Goal: Task Accomplishment & Management: Use online tool/utility

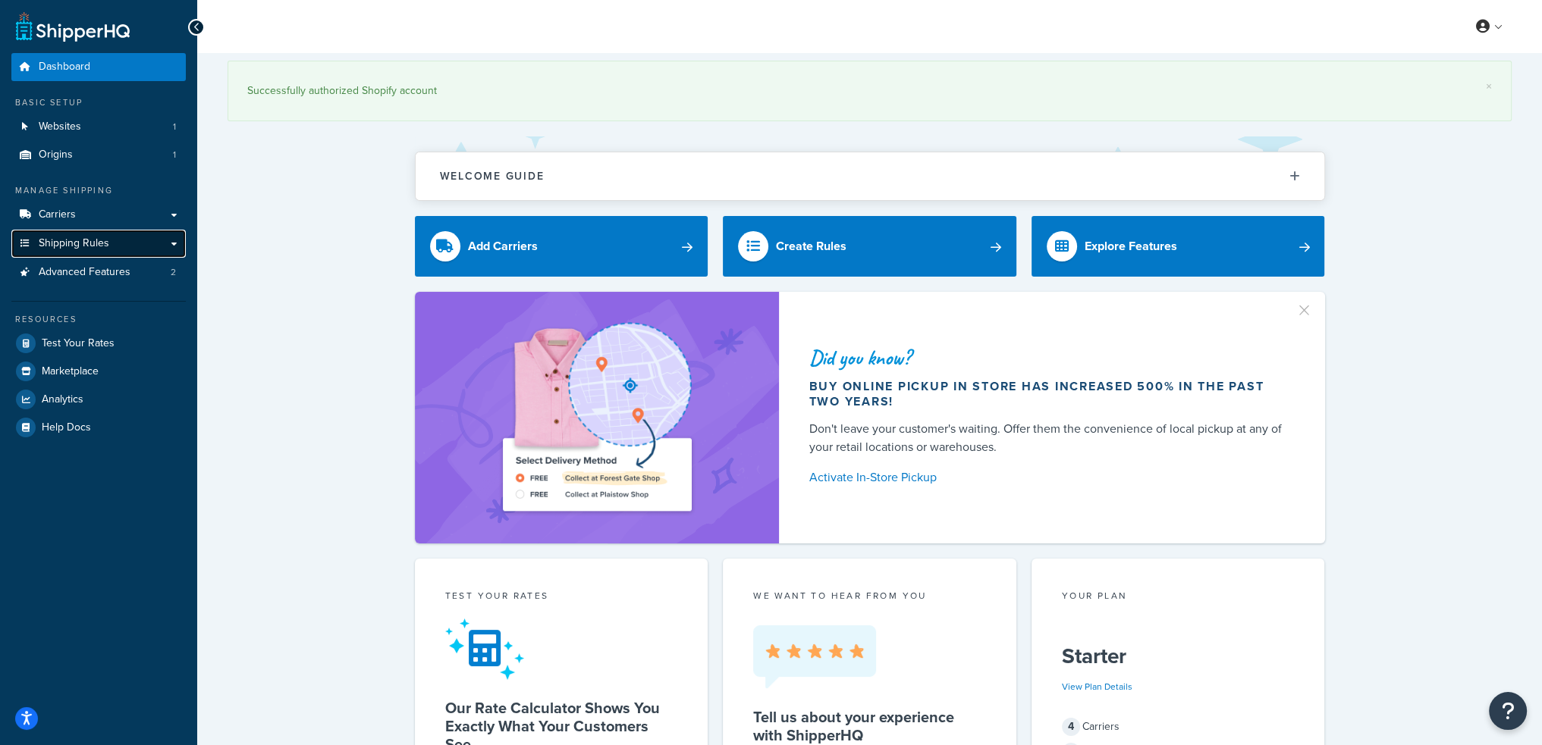
click at [80, 237] on span "Shipping Rules" at bounding box center [74, 243] width 71 height 13
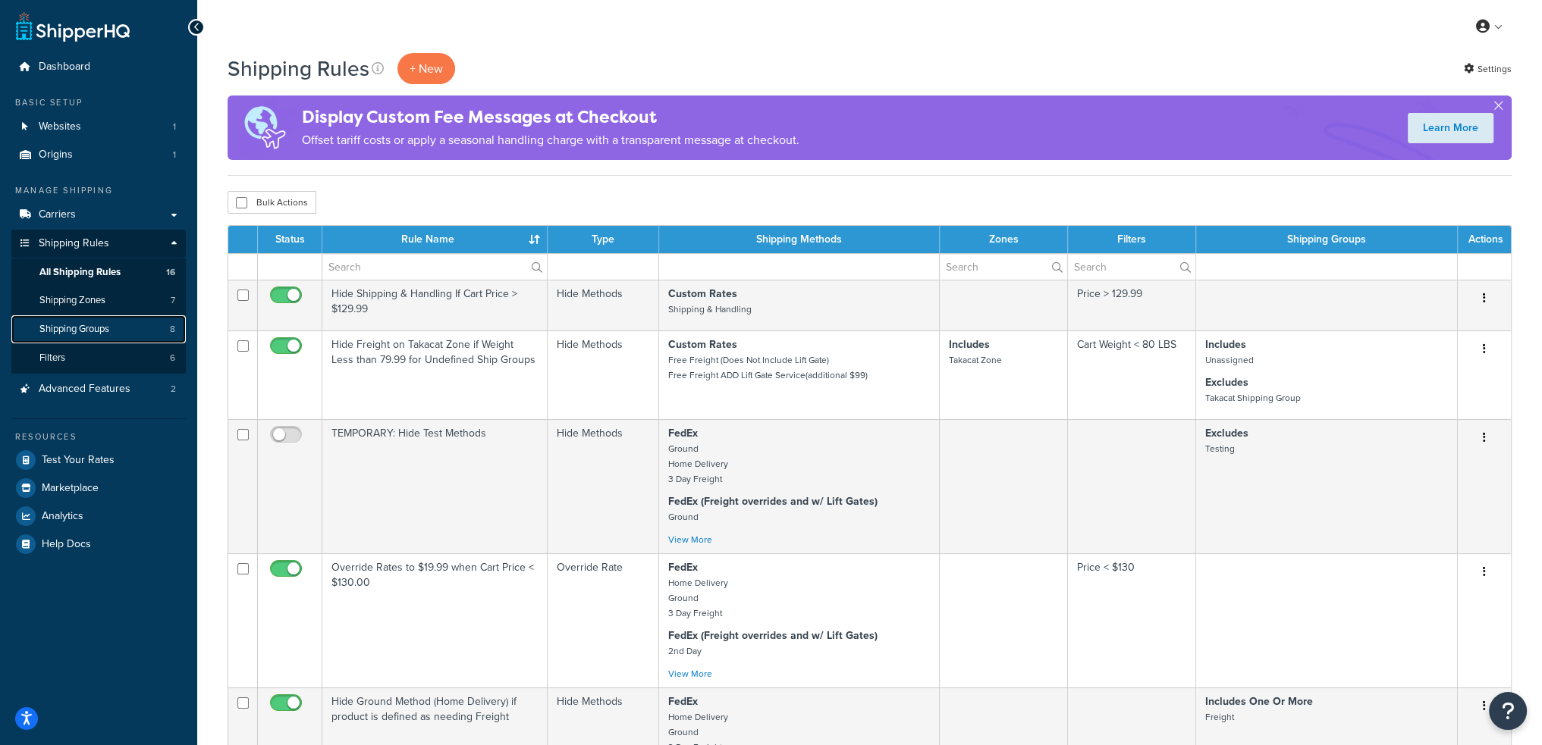
click at [100, 332] on span "Shipping Groups" at bounding box center [74, 329] width 70 height 13
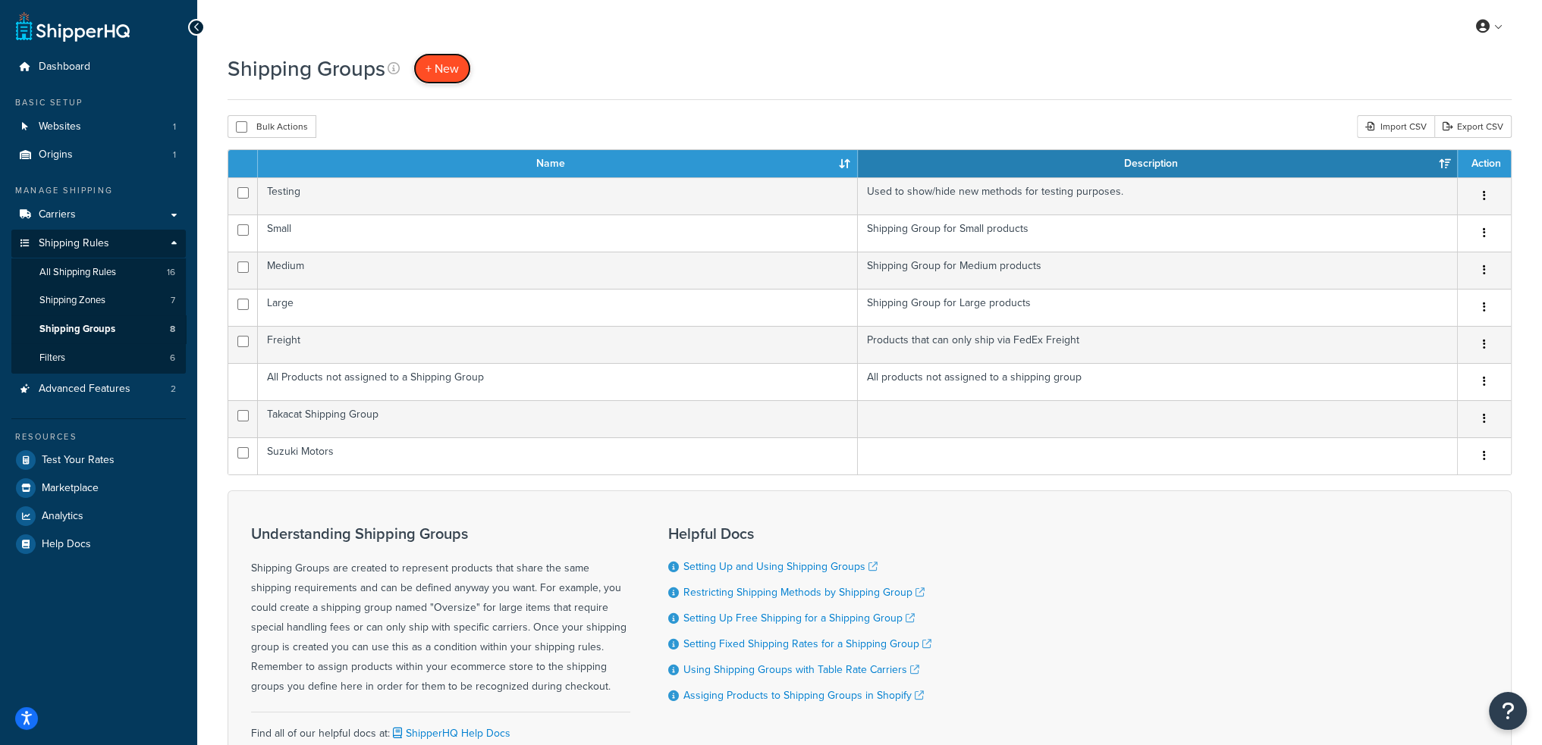
click at [437, 74] on span "+ New" at bounding box center [441, 68] width 33 height 17
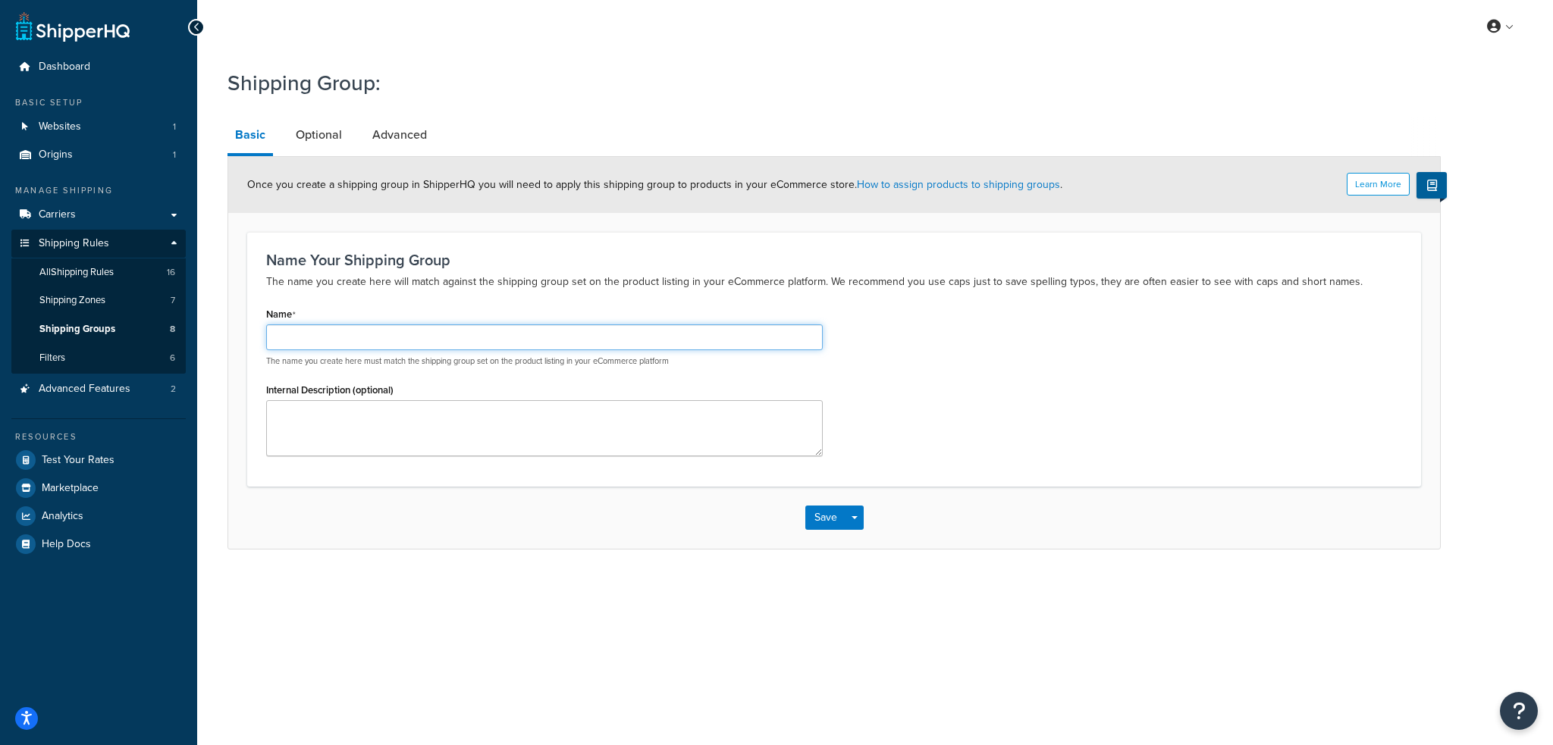
click at [331, 333] on input "Name" at bounding box center [544, 338] width 557 height 26
type input "Honda Motors"
click at [825, 516] on button "Save" at bounding box center [825, 518] width 41 height 24
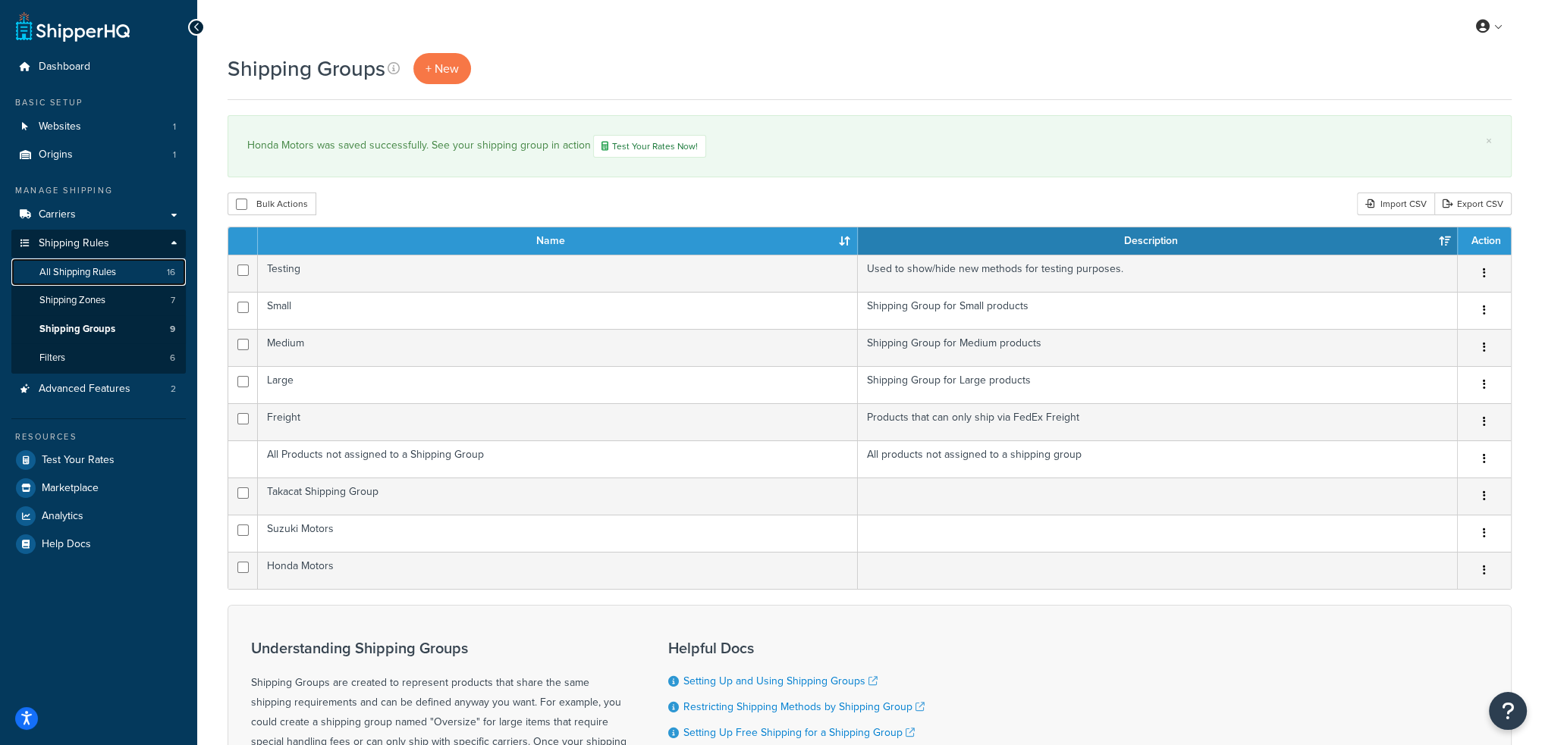
click at [99, 274] on span "All Shipping Rules" at bounding box center [77, 272] width 77 height 13
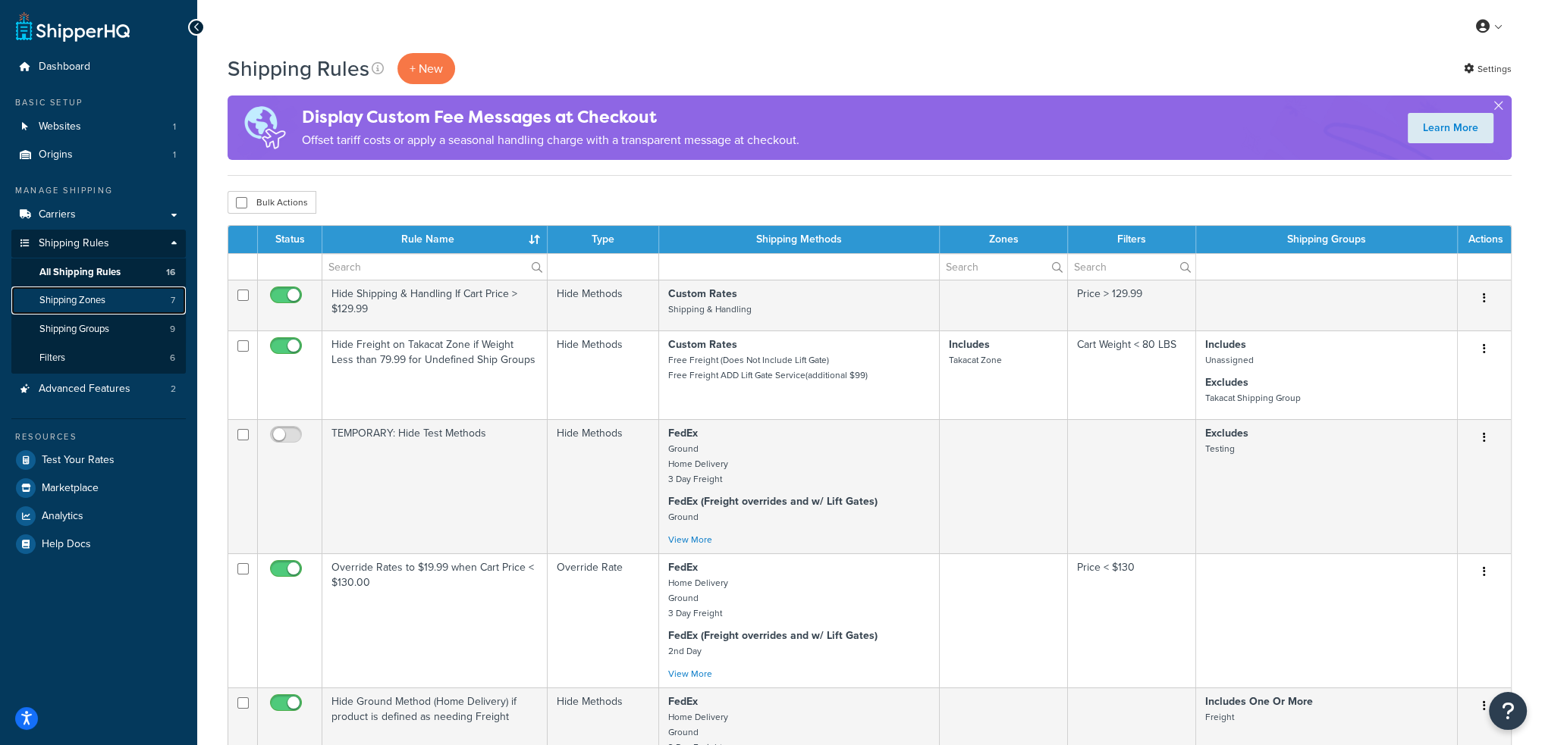
click at [89, 305] on span "Shipping Zones" at bounding box center [72, 300] width 66 height 13
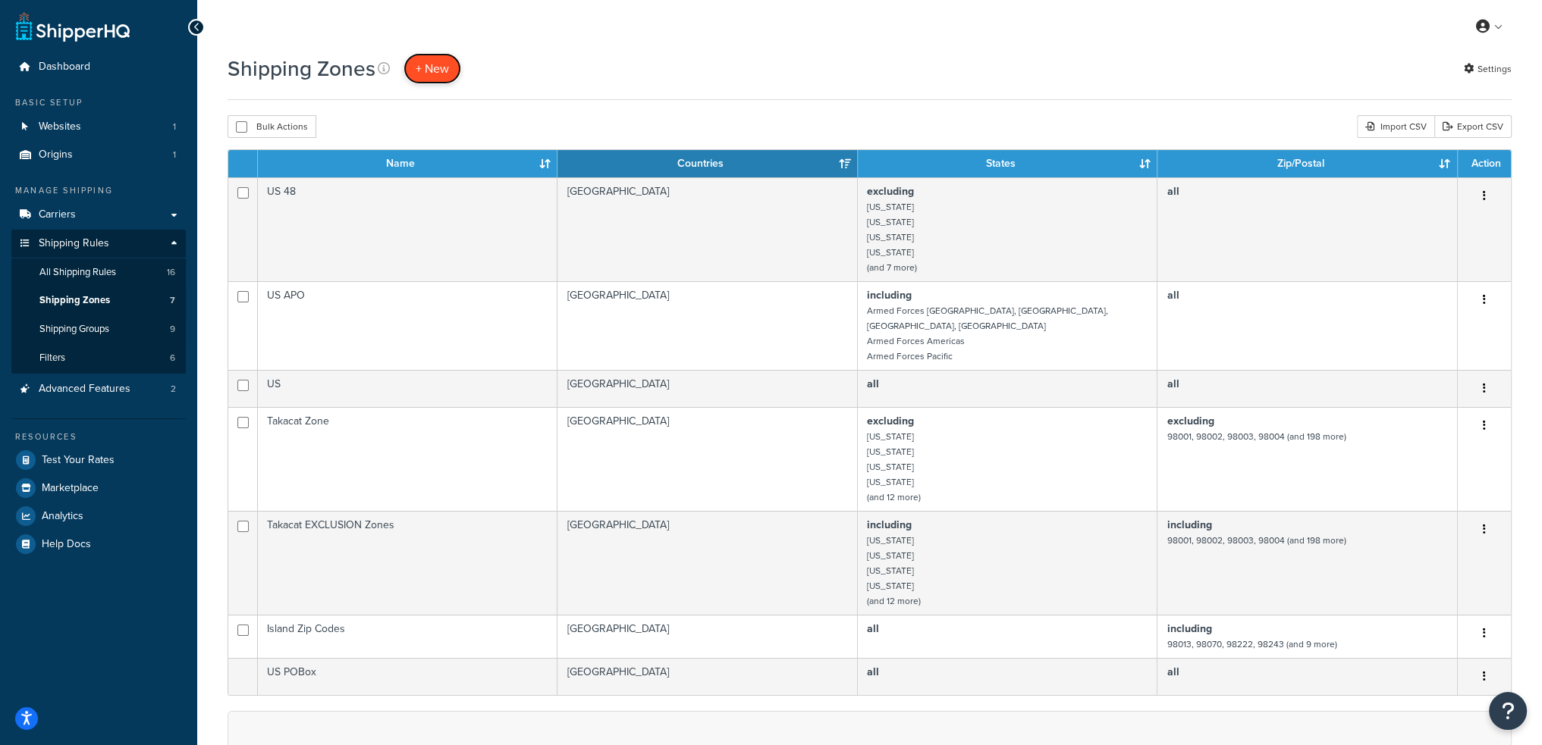
click at [428, 78] on link "+ New" at bounding box center [432, 68] width 58 height 31
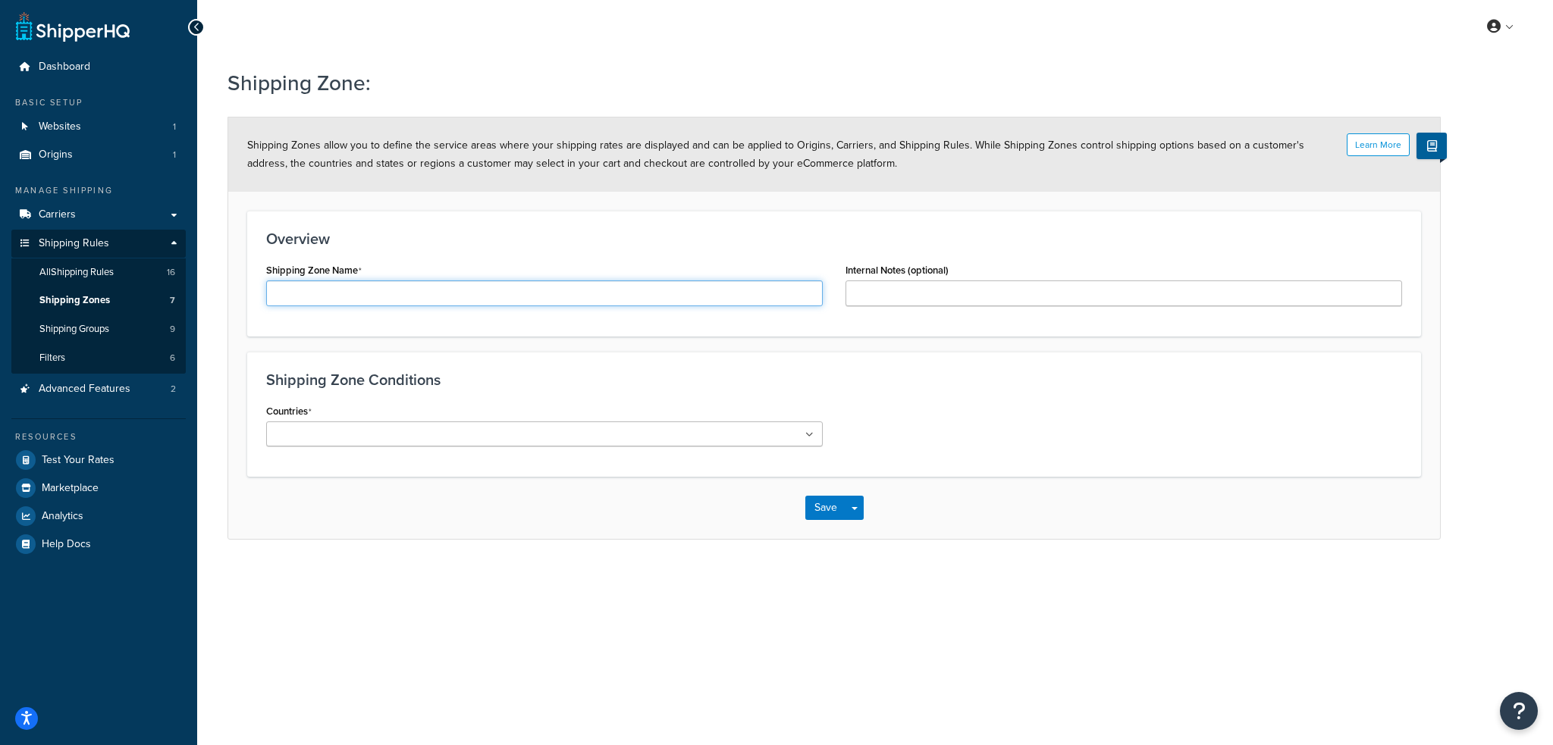
click at [391, 297] on input "Shipping Zone Name" at bounding box center [544, 294] width 557 height 26
type input "[US_STATE]"
click at [592, 441] on ul at bounding box center [544, 434] width 557 height 25
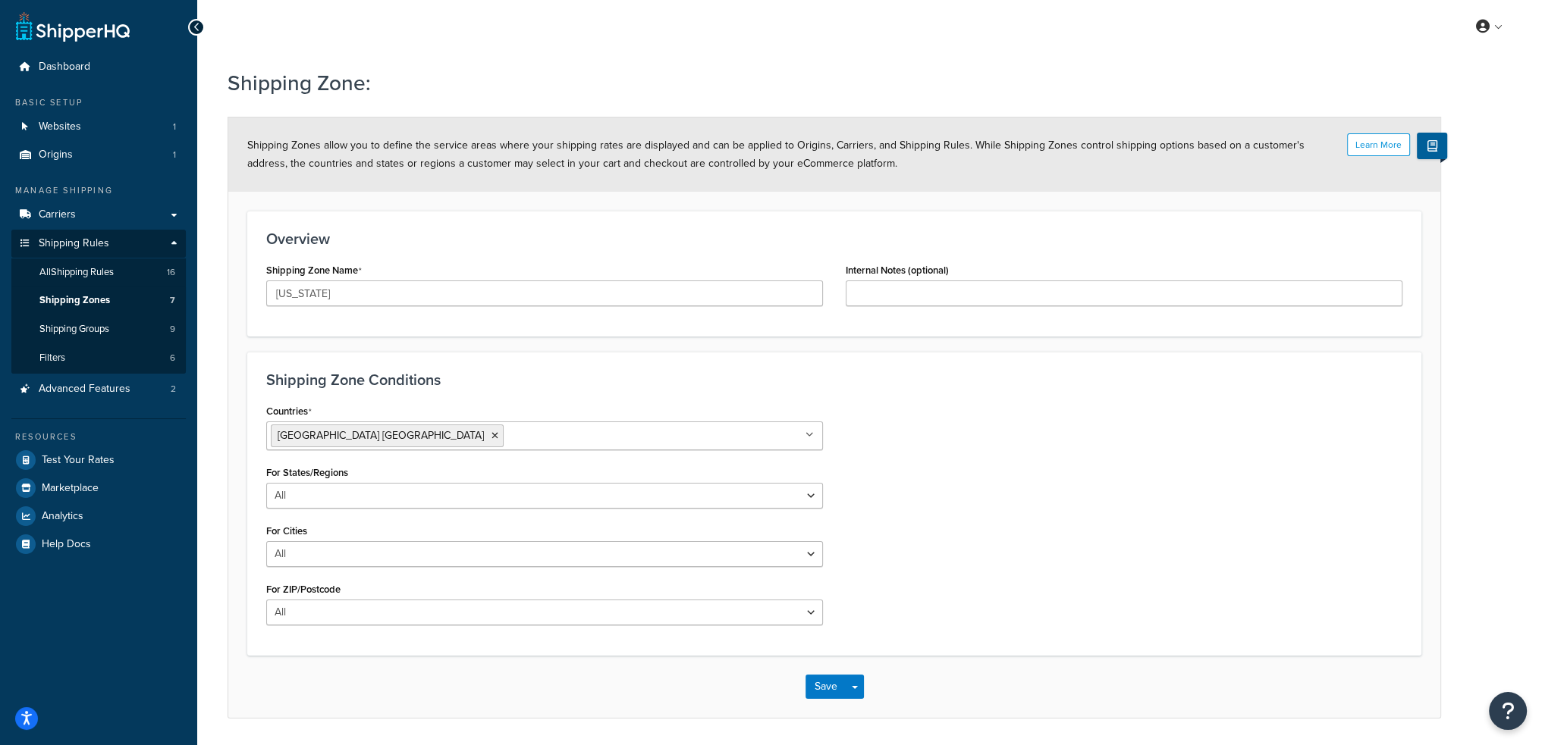
click at [910, 439] on div "Countries United States USA All Countries ALL Afghanistan AFG Albania ALB Alger…" at bounding box center [834, 518] width 1159 height 237
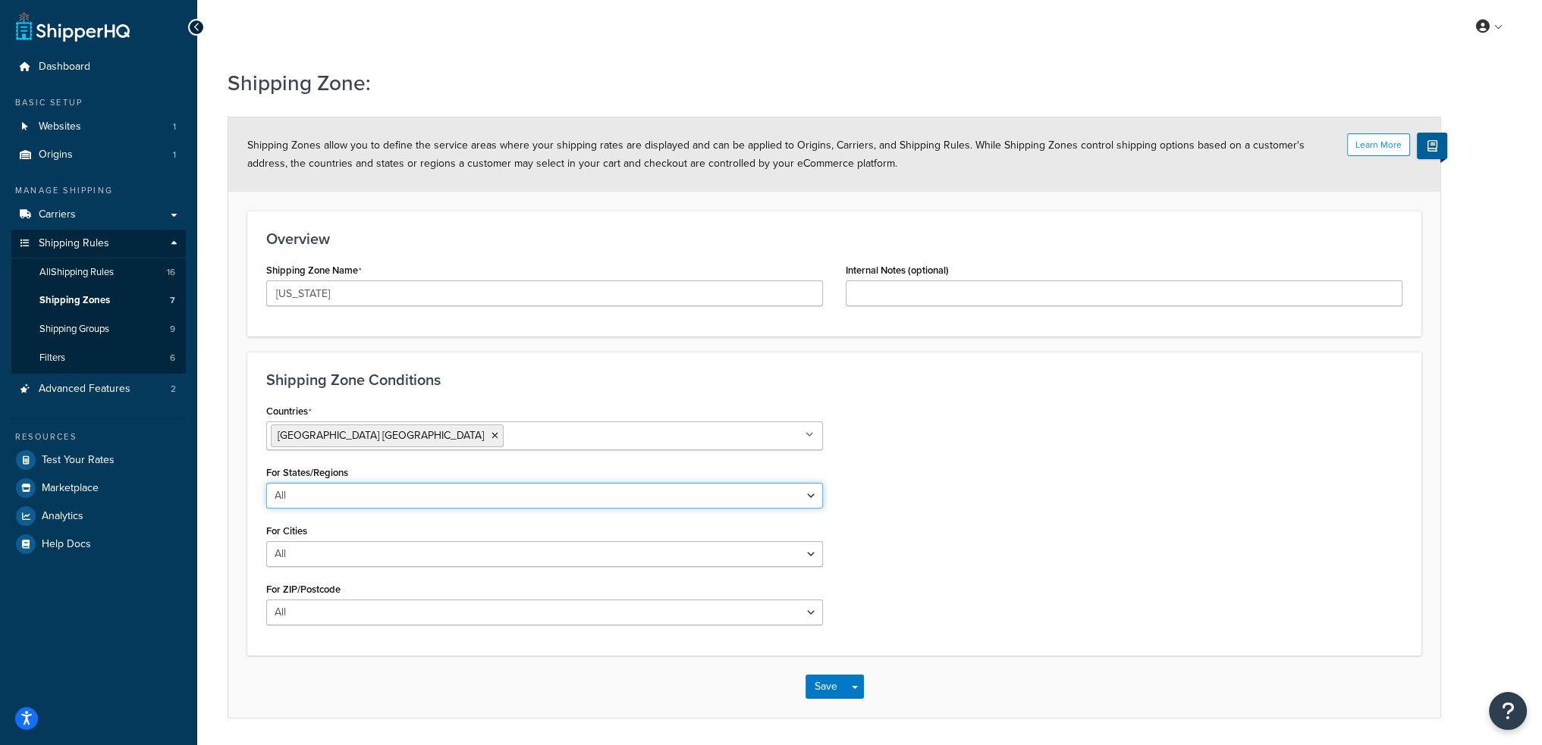
click at [355, 497] on select "All Including Excluding" at bounding box center [544, 496] width 557 height 26
select select "including"
click at [266, 483] on select "All Including Excluding" at bounding box center [544, 496] width 557 height 26
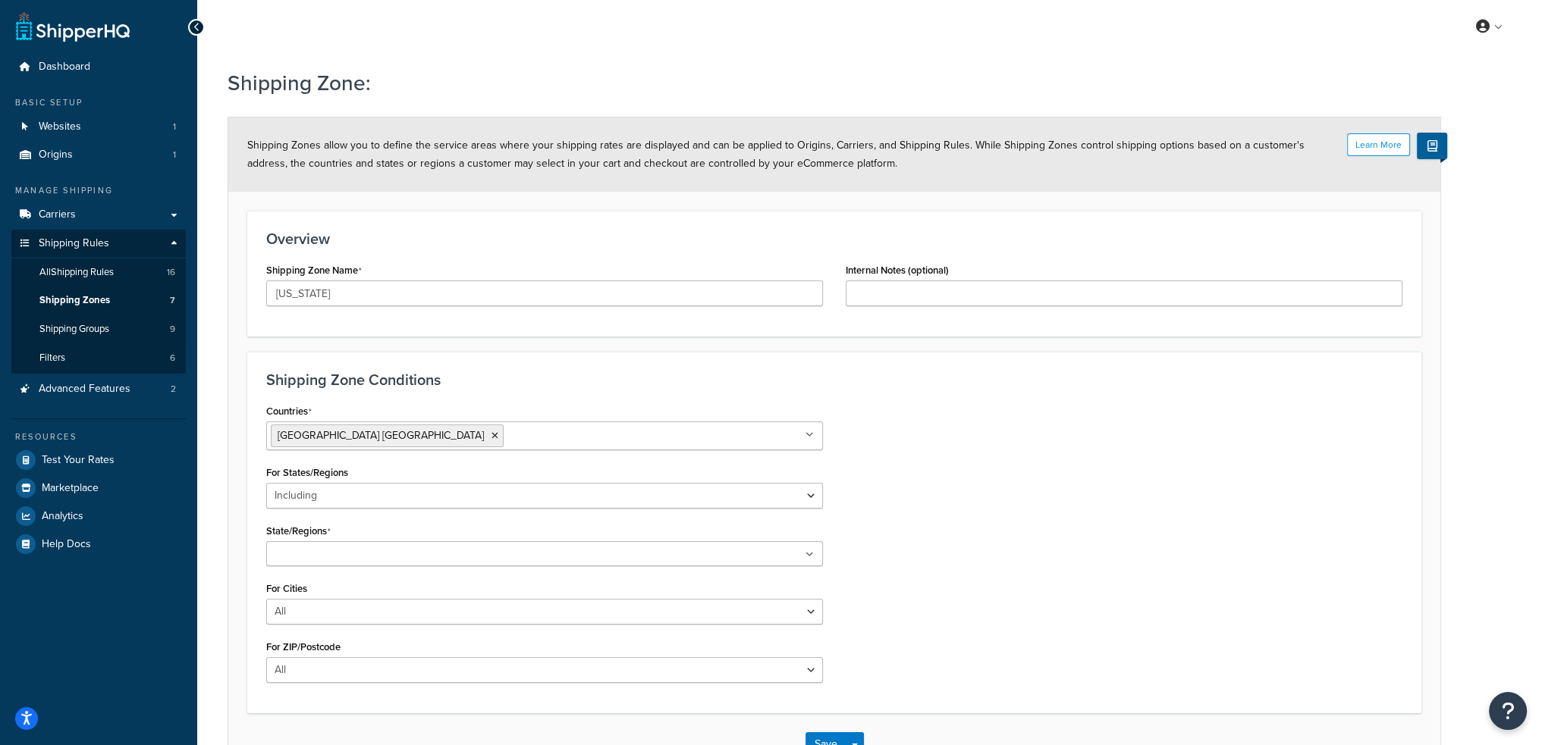
click at [331, 557] on input "State/Regions" at bounding box center [338, 555] width 134 height 17
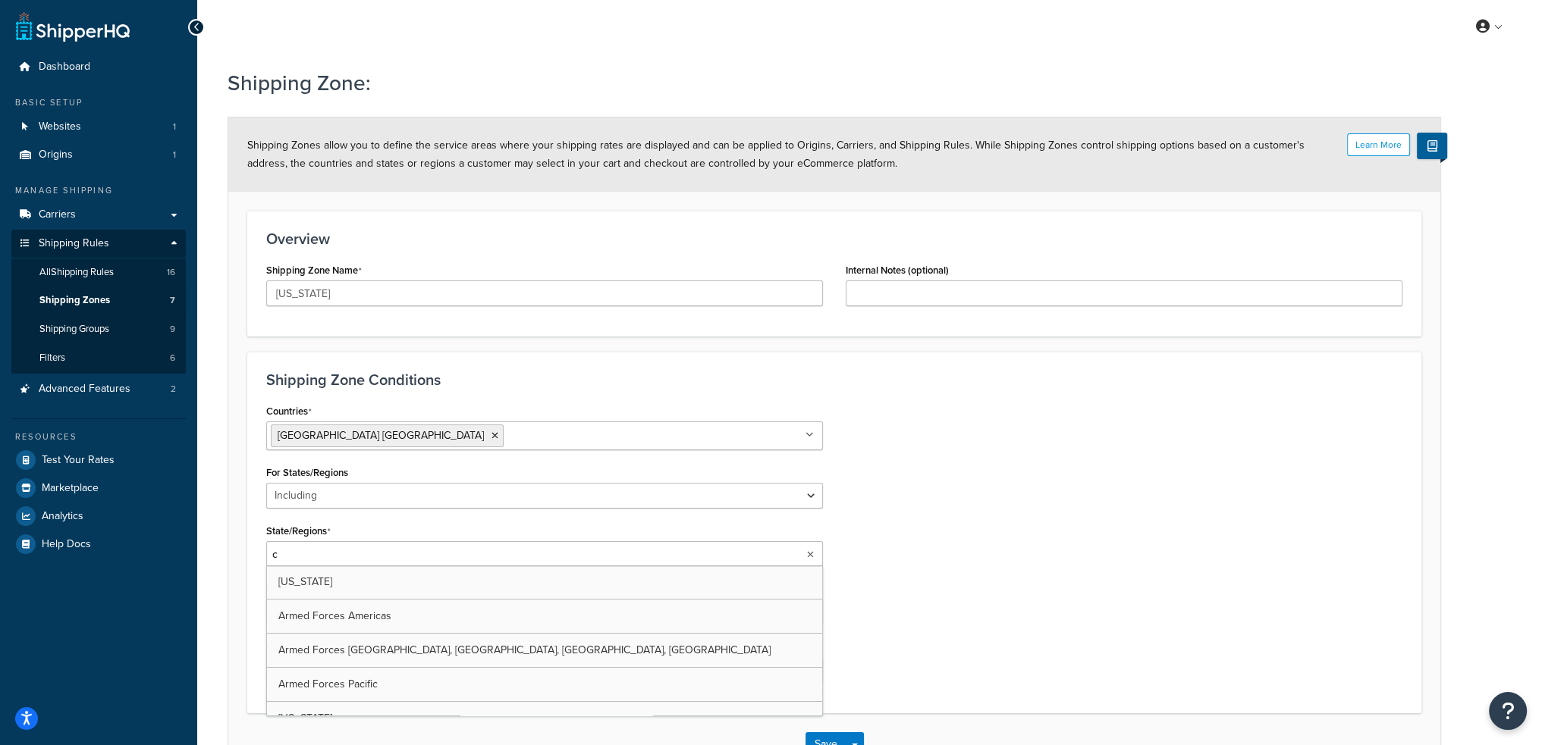
type input "ca"
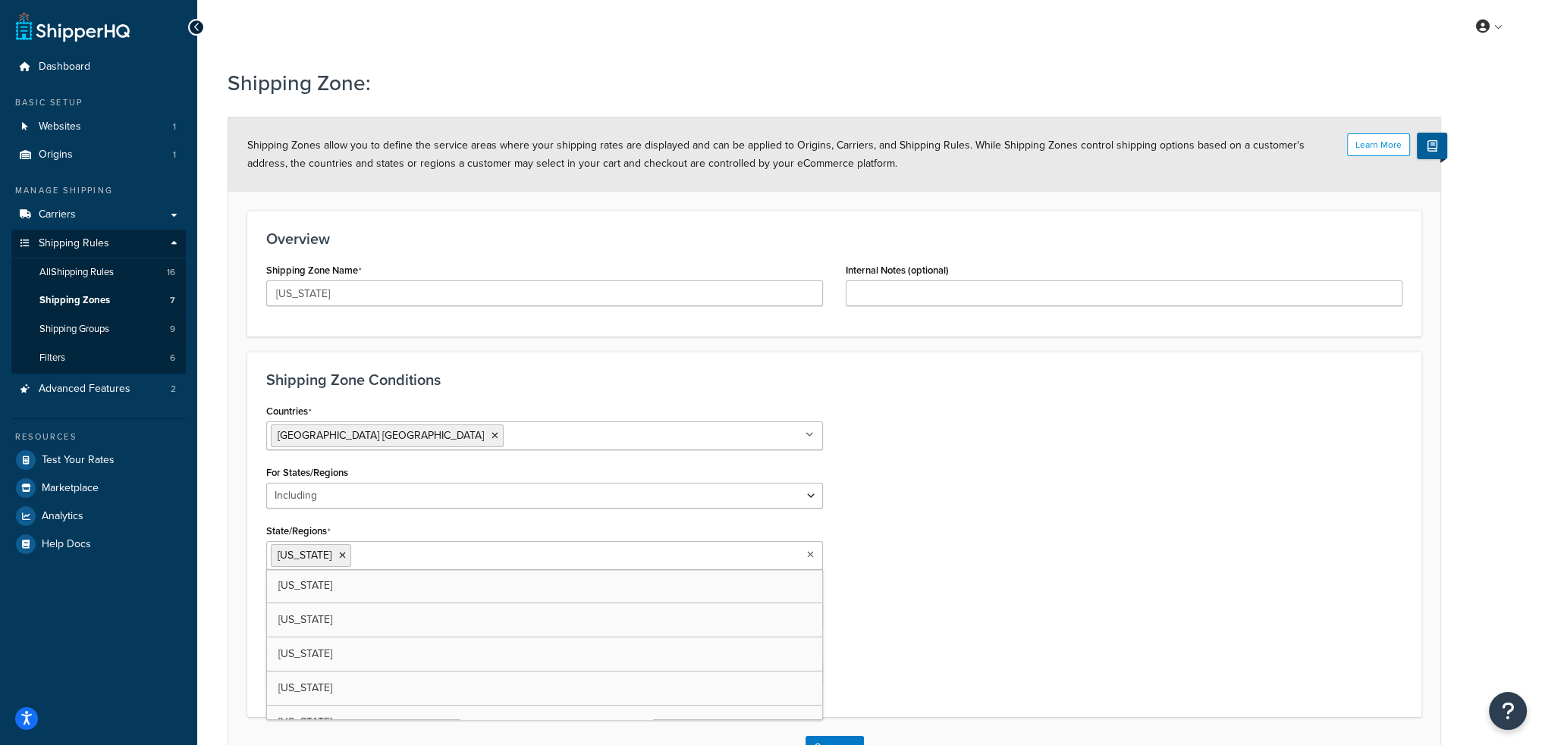
click at [897, 491] on div "Countries United States USA All Countries ALL Afghanistan AFG Albania ALB Alger…" at bounding box center [834, 549] width 1159 height 298
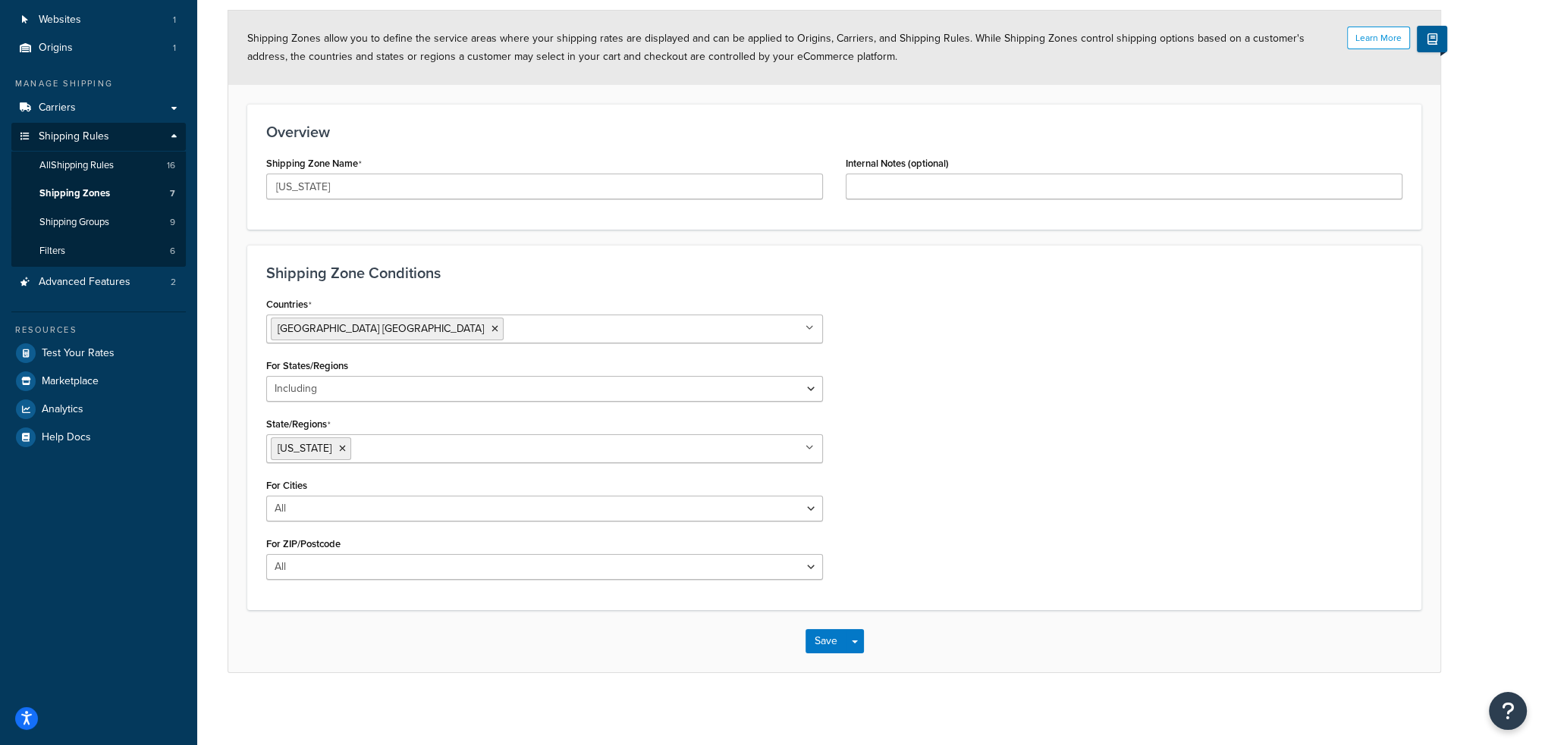
scroll to position [109, 0]
click at [817, 630] on button "Save" at bounding box center [825, 639] width 41 height 24
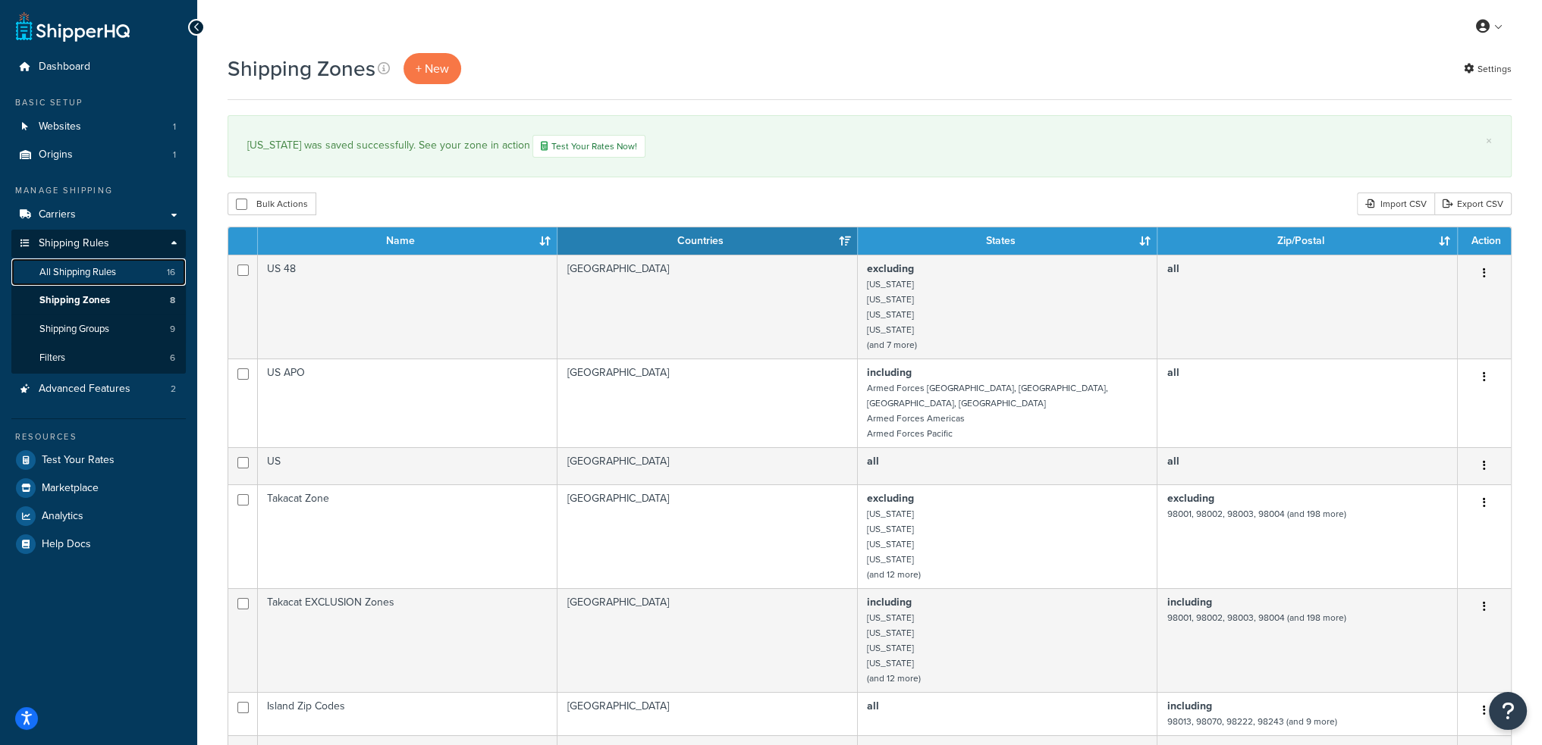
click at [101, 272] on span "All Shipping Rules" at bounding box center [77, 272] width 77 height 13
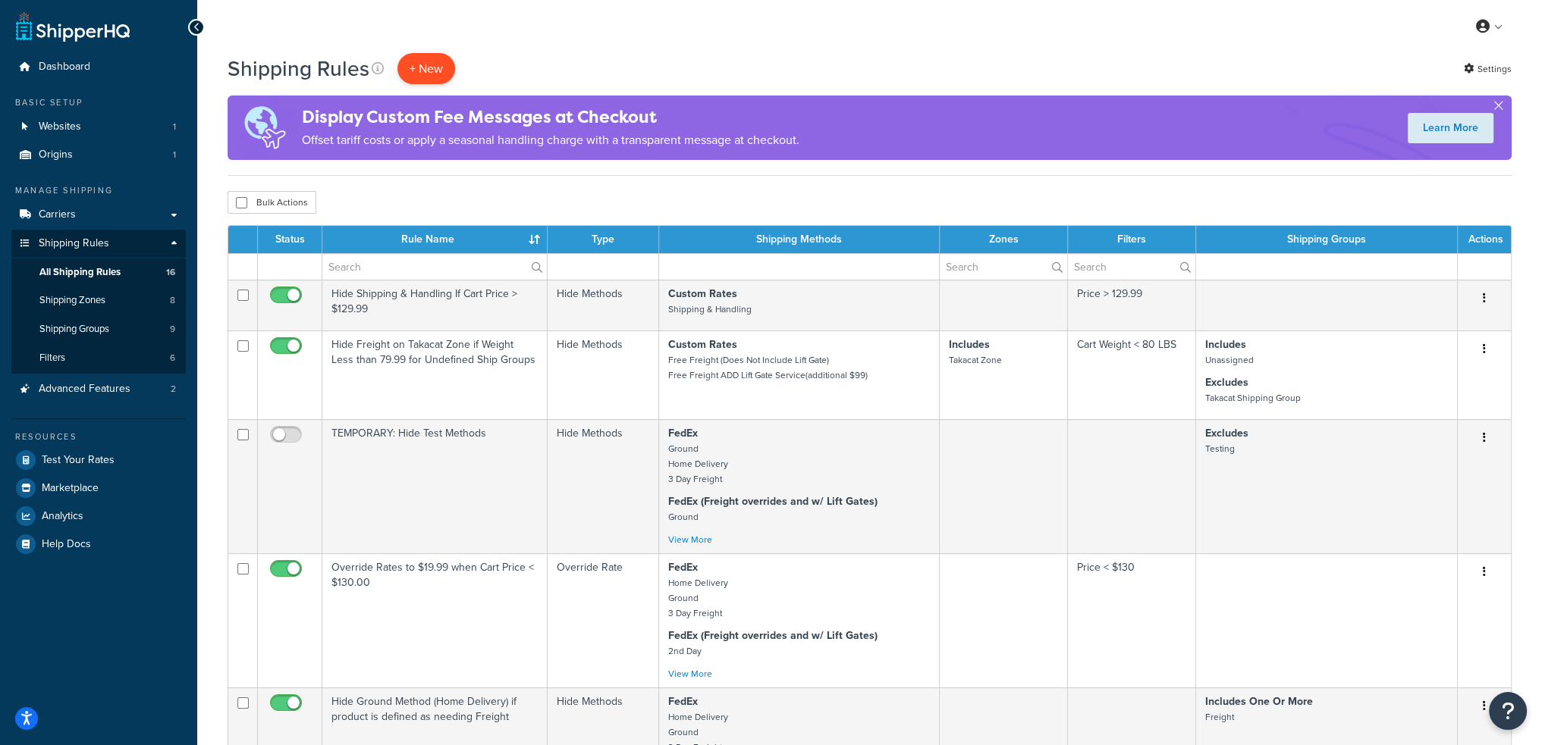
click at [437, 60] on p "+ New" at bounding box center [426, 68] width 58 height 31
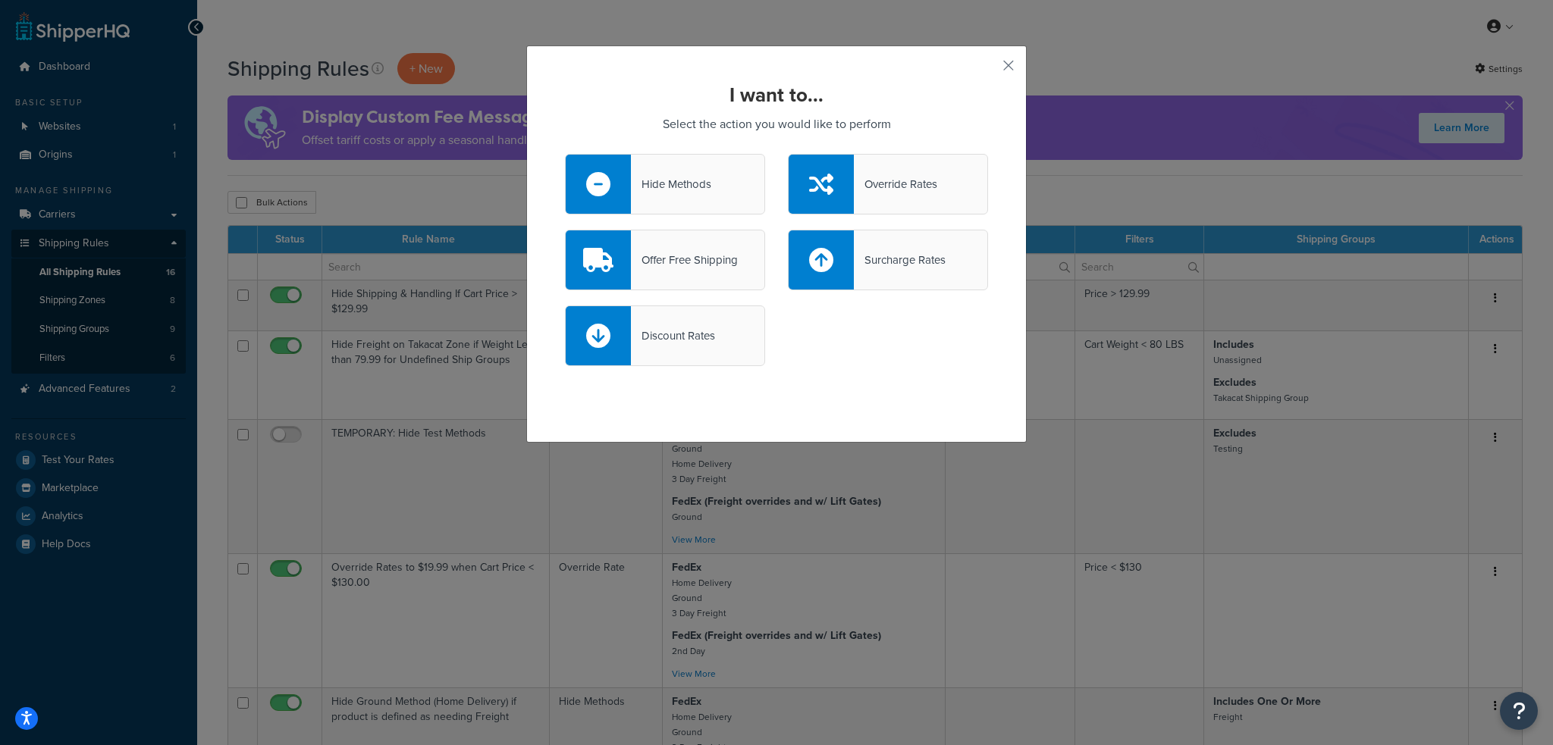
click at [622, 184] on div at bounding box center [598, 184] width 65 height 59
click at [0, 0] on input "Hide Methods" at bounding box center [0, 0] width 0 height 0
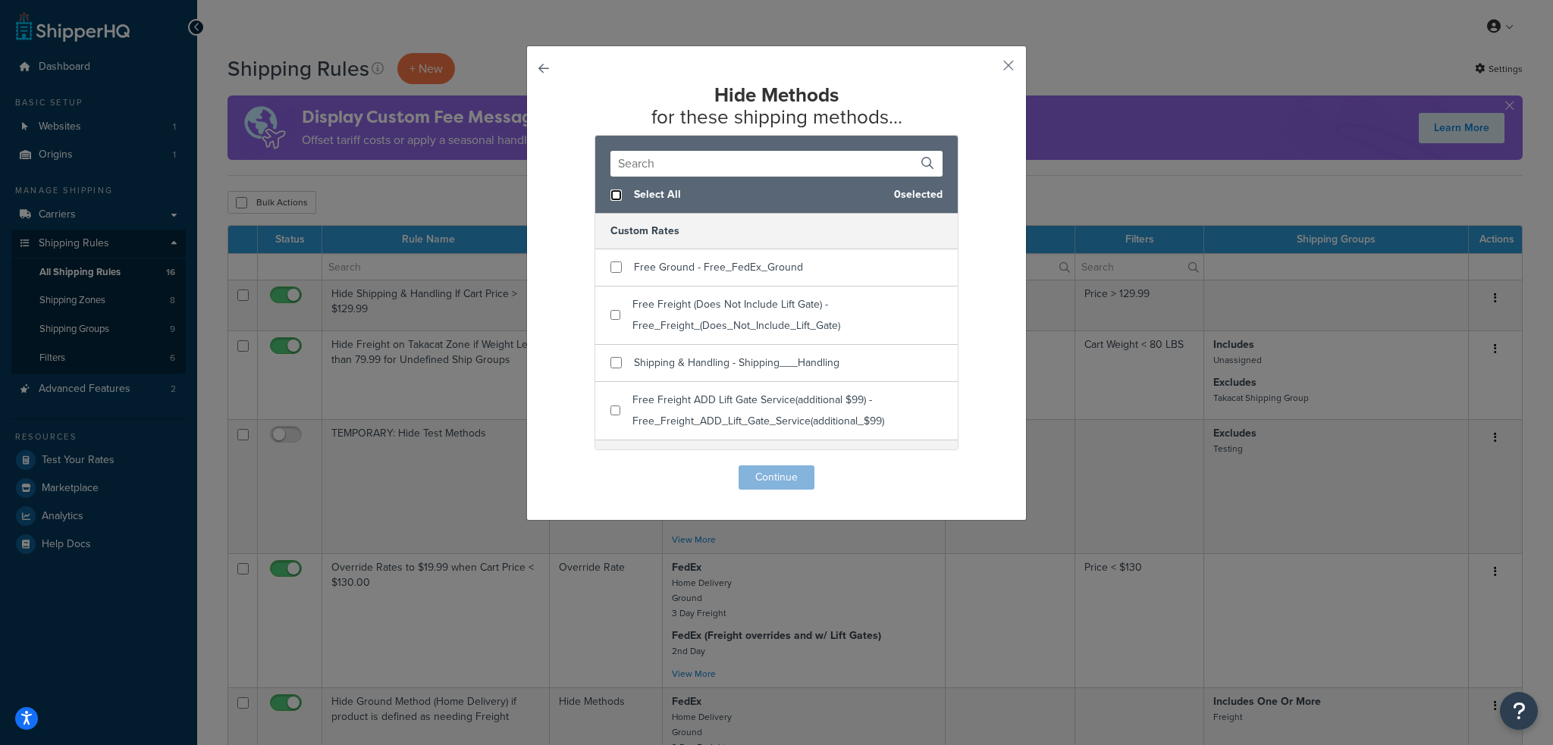
click at [610, 198] on input "checkbox" at bounding box center [615, 195] width 11 height 11
checkbox input "true"
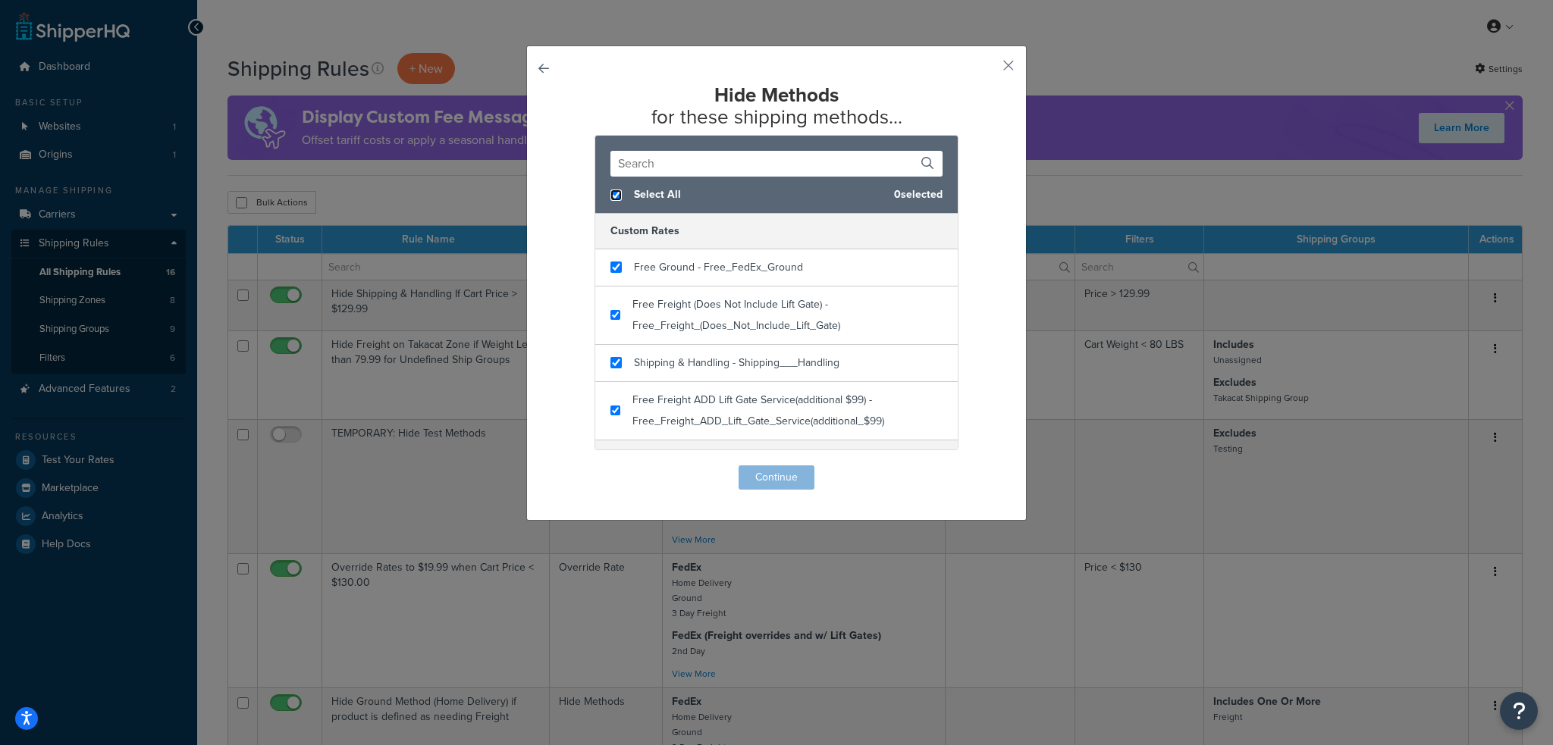
checkbox input "true"
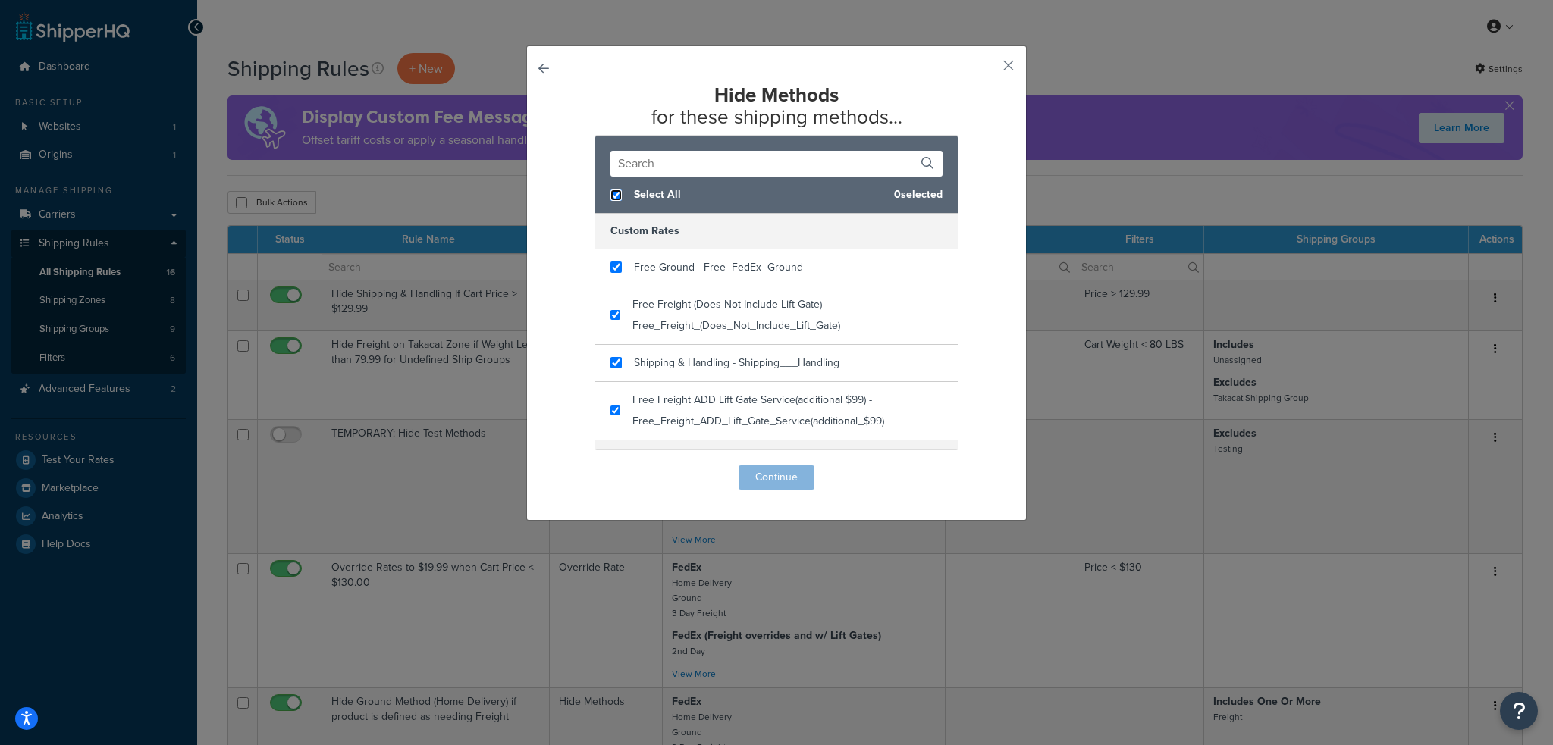
checkbox input "true"
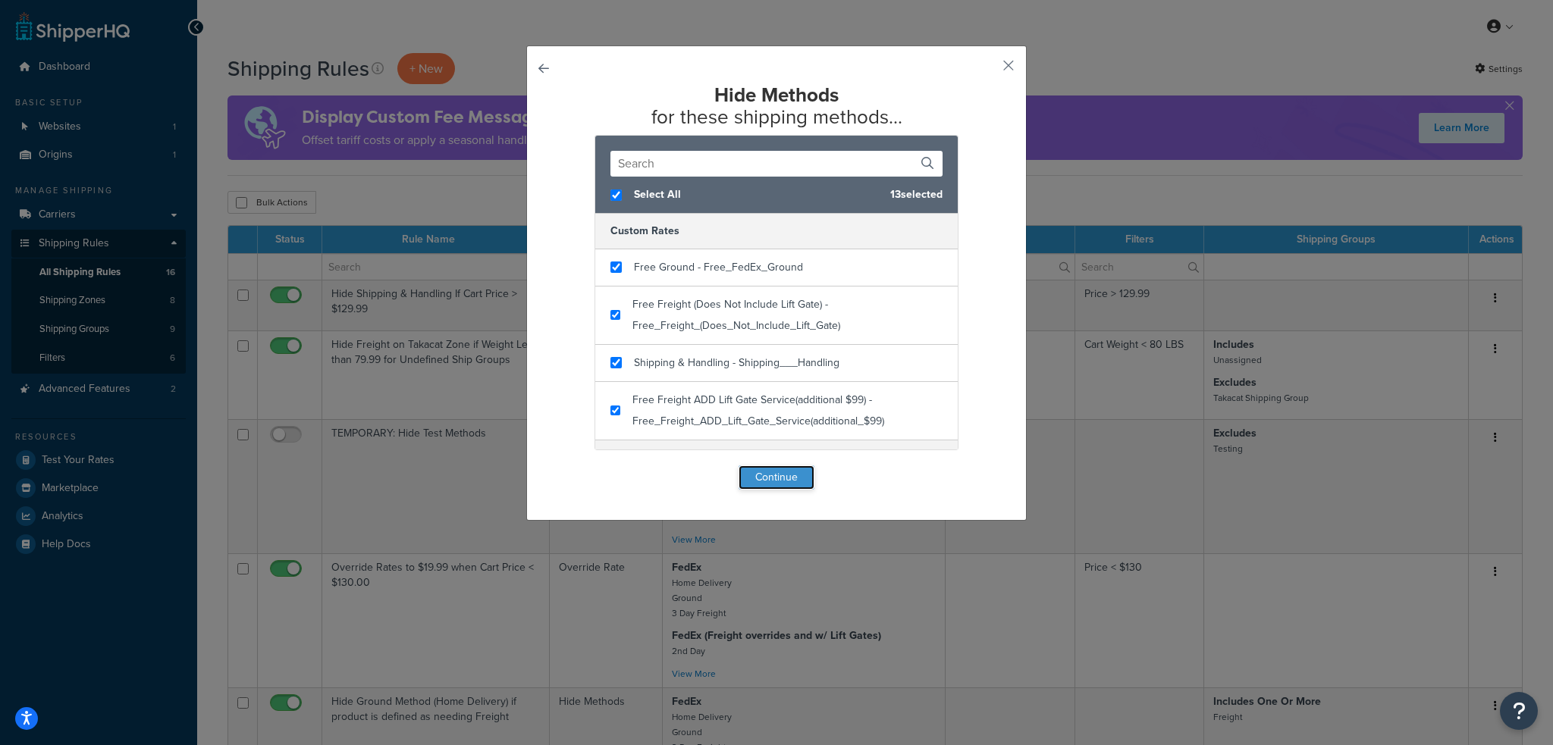
click at [752, 475] on button "Continue" at bounding box center [777, 478] width 76 height 24
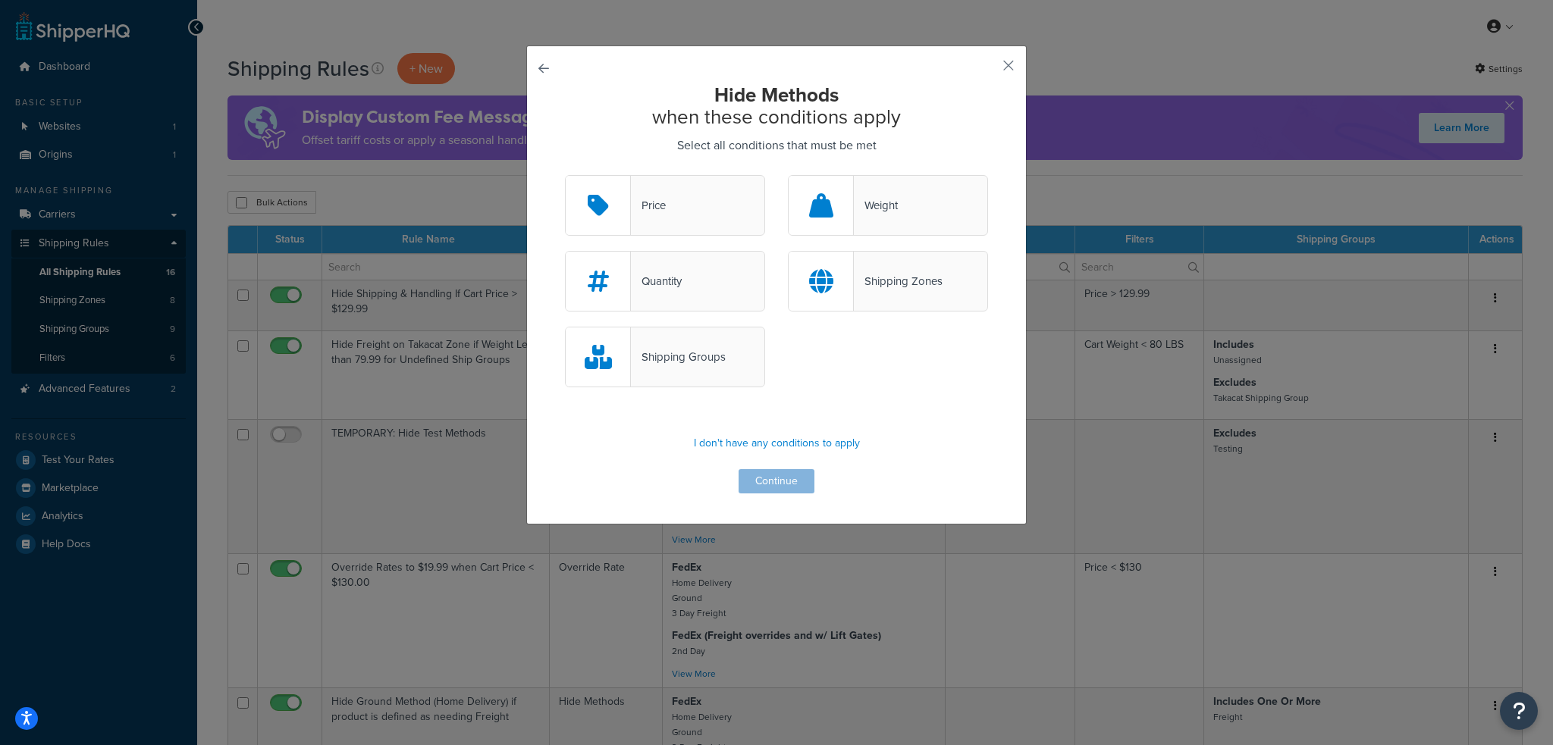
click at [696, 358] on div "Shipping Groups" at bounding box center [678, 357] width 95 height 21
click at [0, 0] on input "Shipping Groups" at bounding box center [0, 0] width 0 height 0
click at [823, 291] on icon at bounding box center [821, 281] width 24 height 24
click at [0, 0] on input "Shipping Zones" at bounding box center [0, 0] width 0 height 0
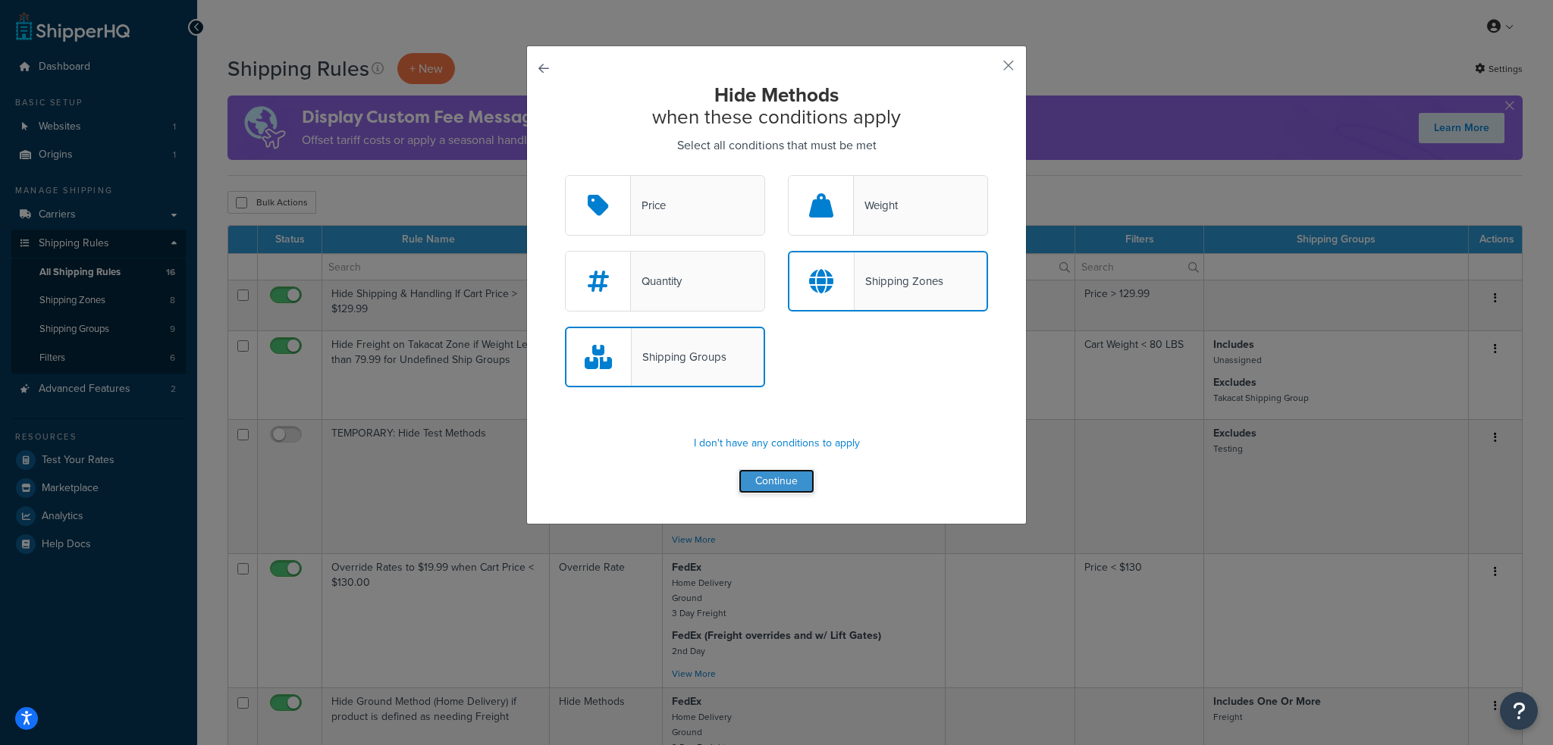
click at [775, 485] on button "Continue" at bounding box center [777, 481] width 76 height 24
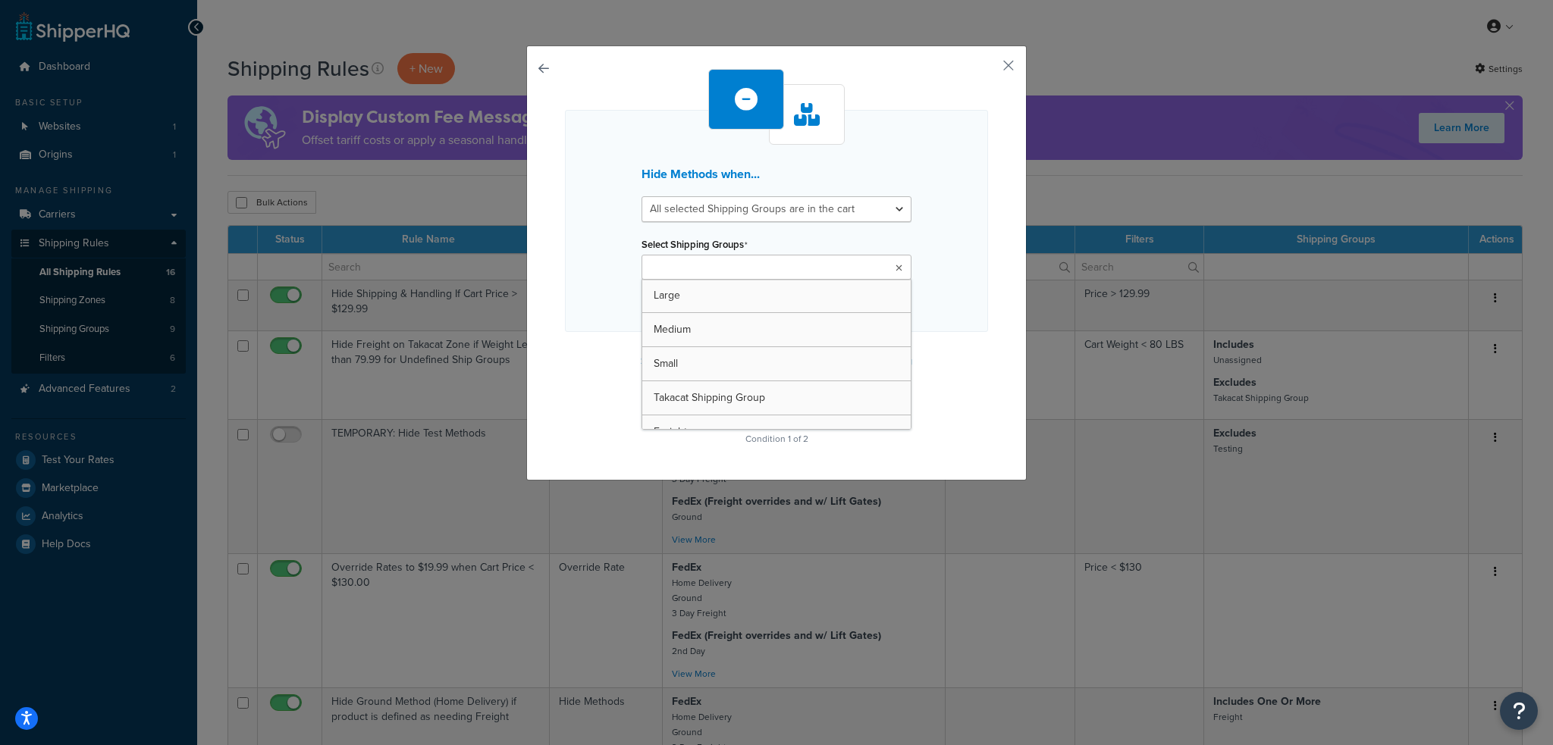
click at [708, 271] on input "Select Shipping Groups" at bounding box center [713, 268] width 134 height 17
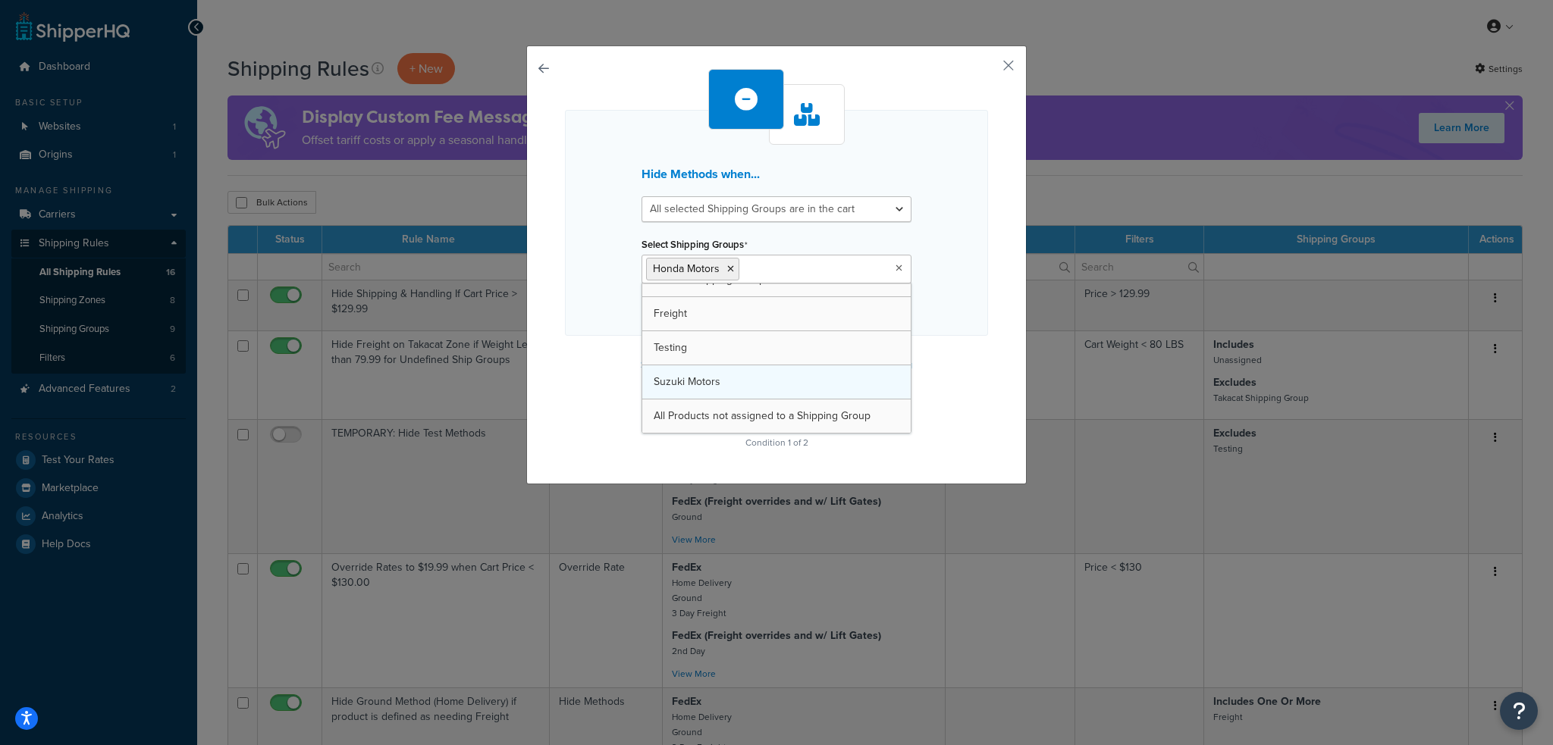
scroll to position [121, 0]
click at [585, 328] on div "Hide Methods when... All selected Shipping Groups are in the cart Any selected …" at bounding box center [776, 223] width 423 height 226
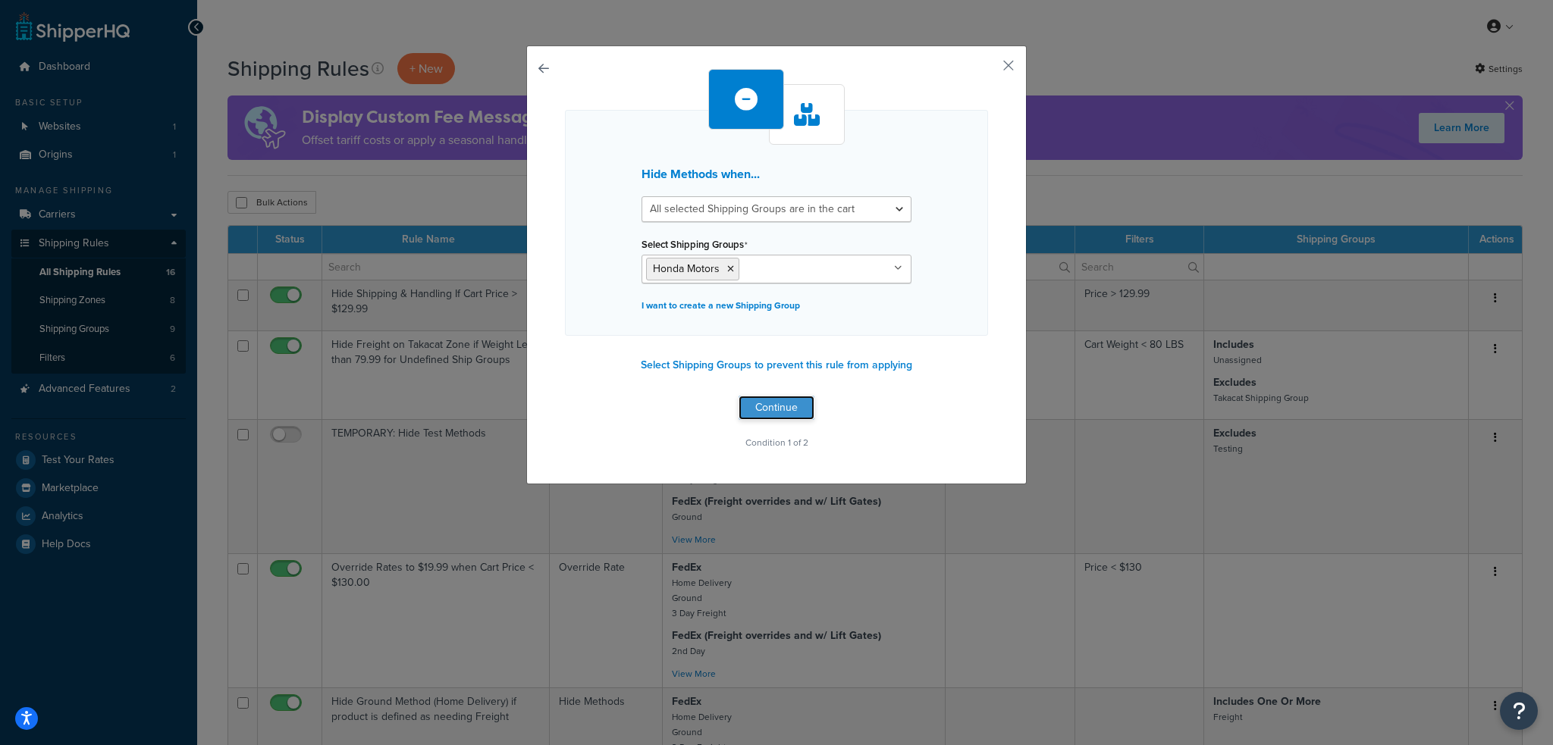
click at [765, 405] on button "Continue" at bounding box center [777, 408] width 76 height 24
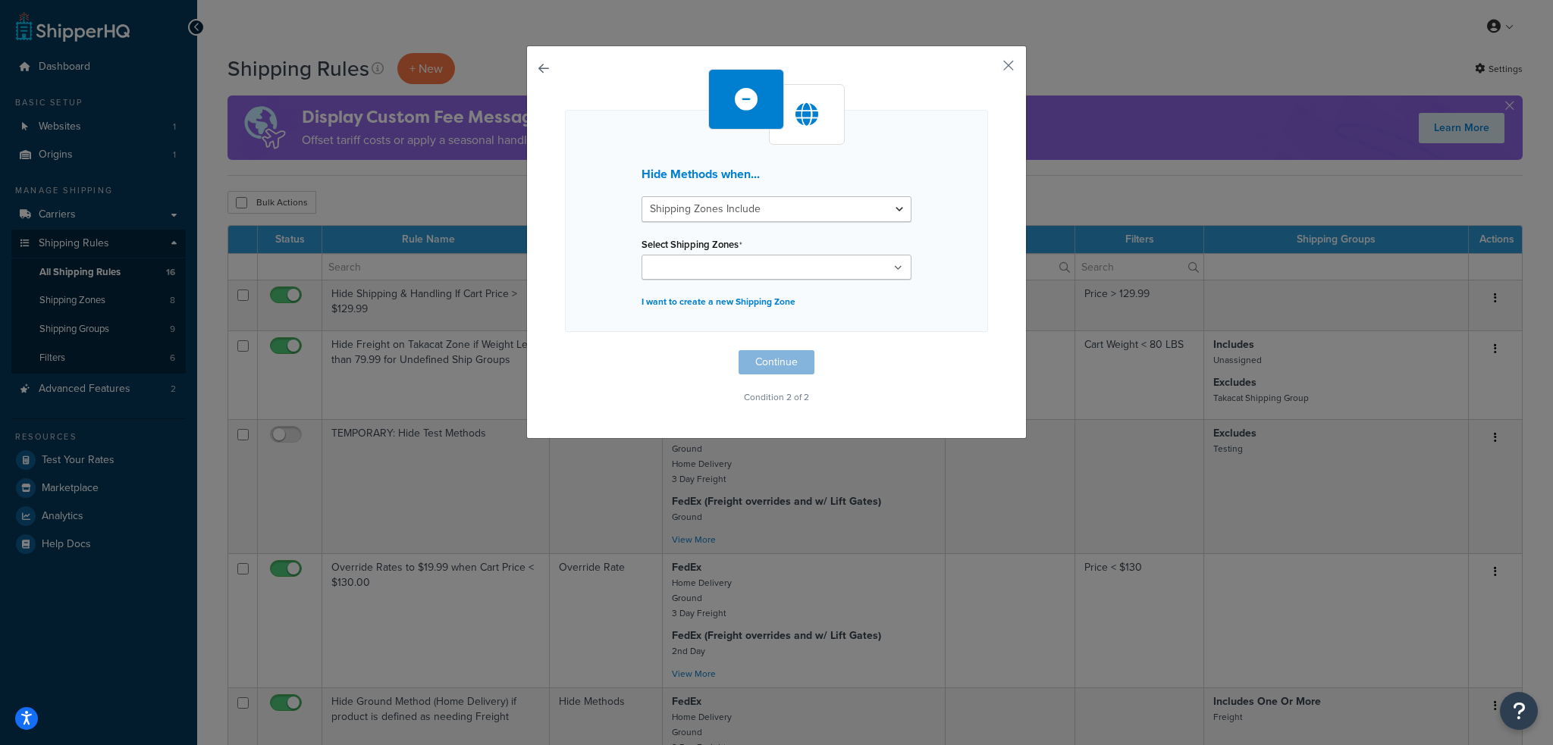
click at [713, 271] on input "Select Shipping Zones" at bounding box center [713, 268] width 134 height 17
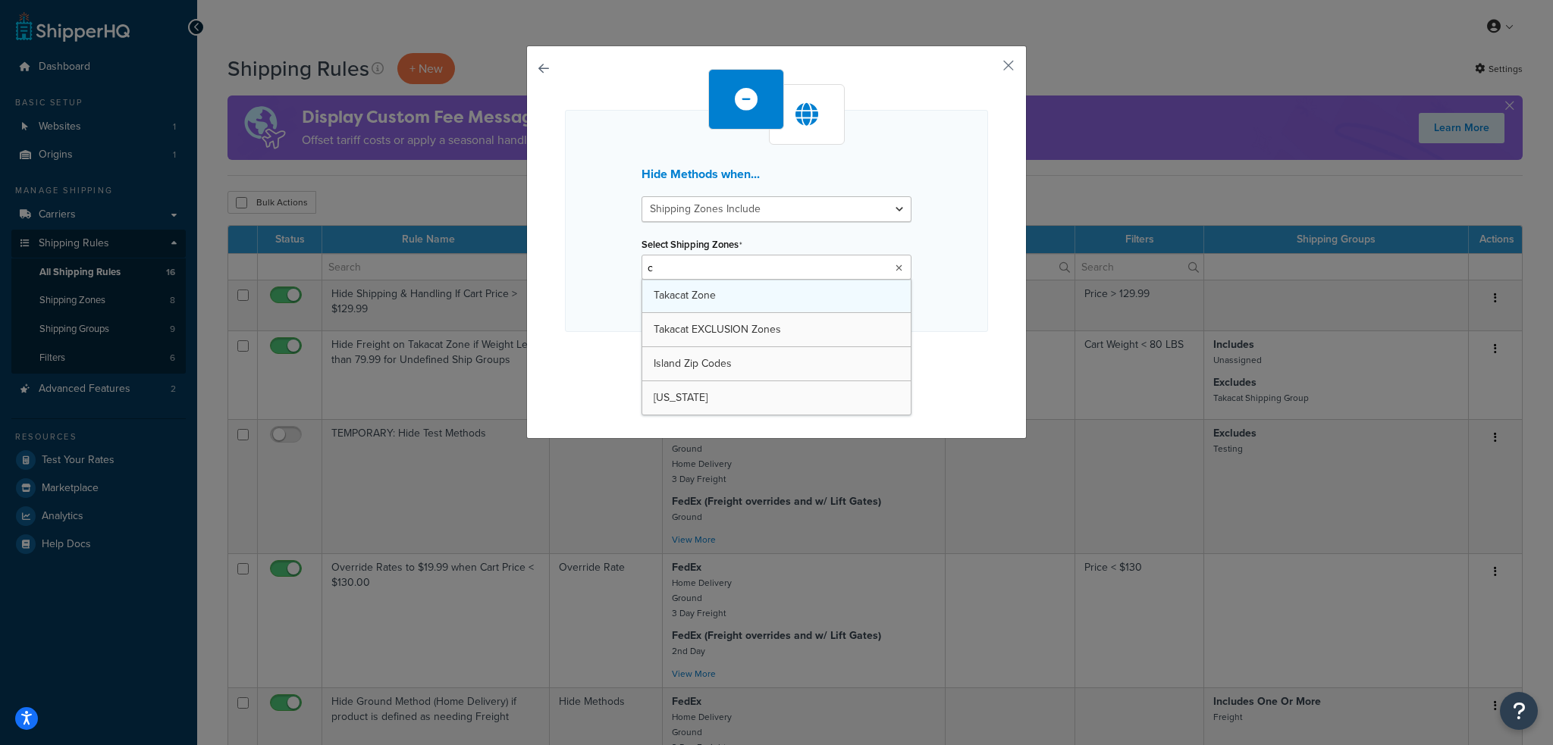
type input "ca"
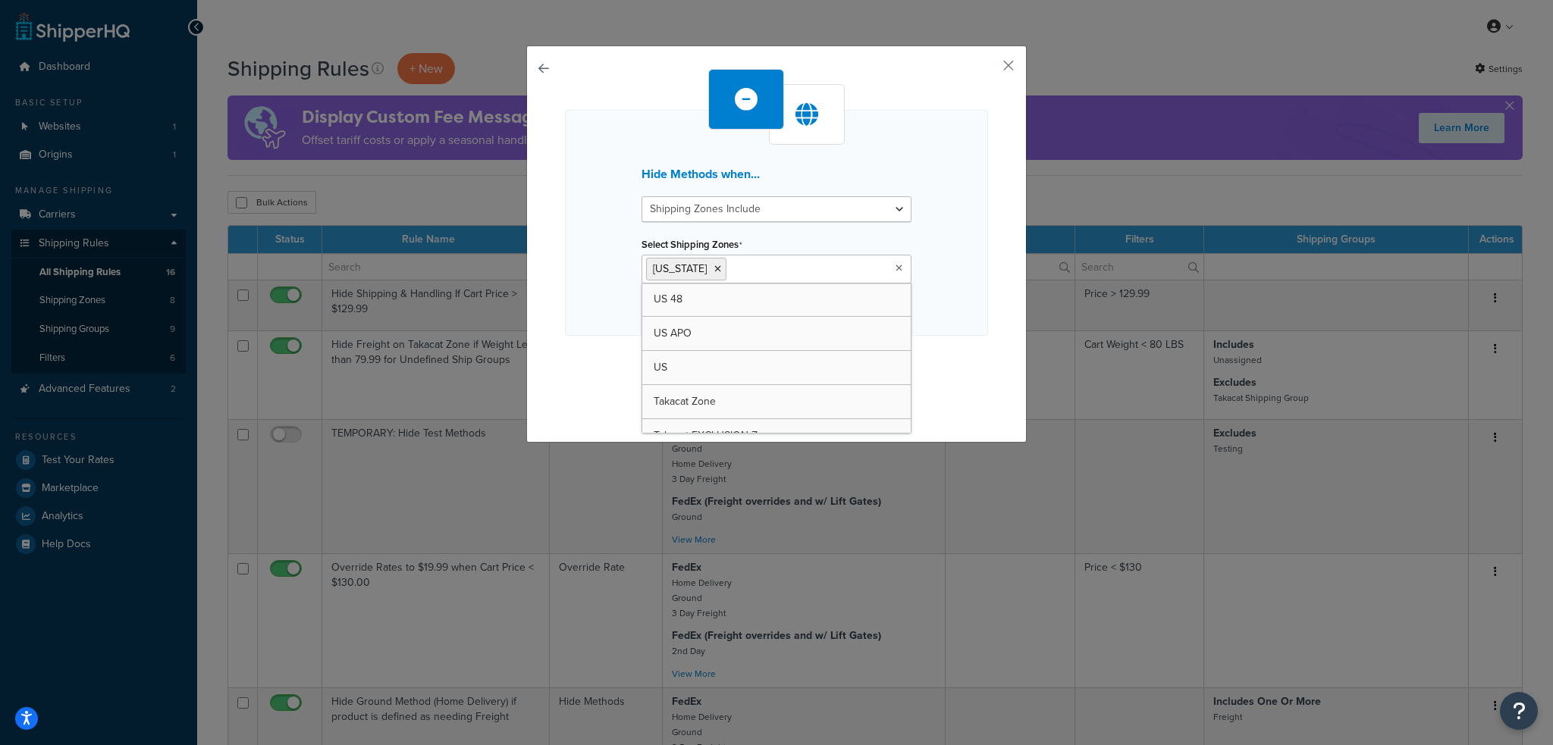
click at [573, 334] on div "Hide Methods when... Shipping Zones Include Shipping Zones Do Not Include Selec…" at bounding box center [776, 223] width 423 height 226
click at [764, 366] on button "Continue" at bounding box center [777, 366] width 76 height 24
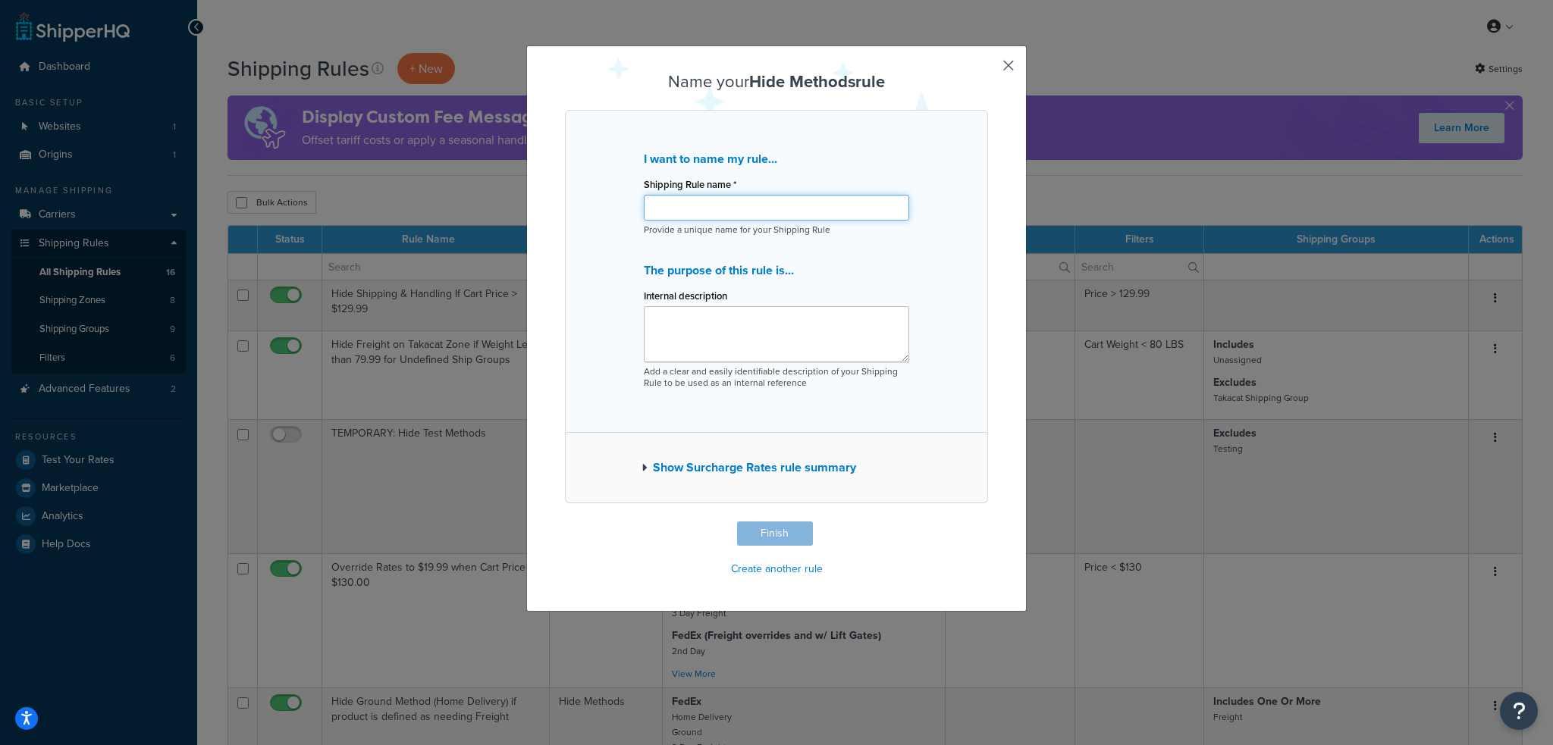
click at [673, 212] on input "Shipping Rule name *" at bounding box center [776, 208] width 265 height 26
type input "Prevent shipment of Honda motors to [US_STATE]"
click at [764, 528] on button "Finish" at bounding box center [775, 534] width 76 height 24
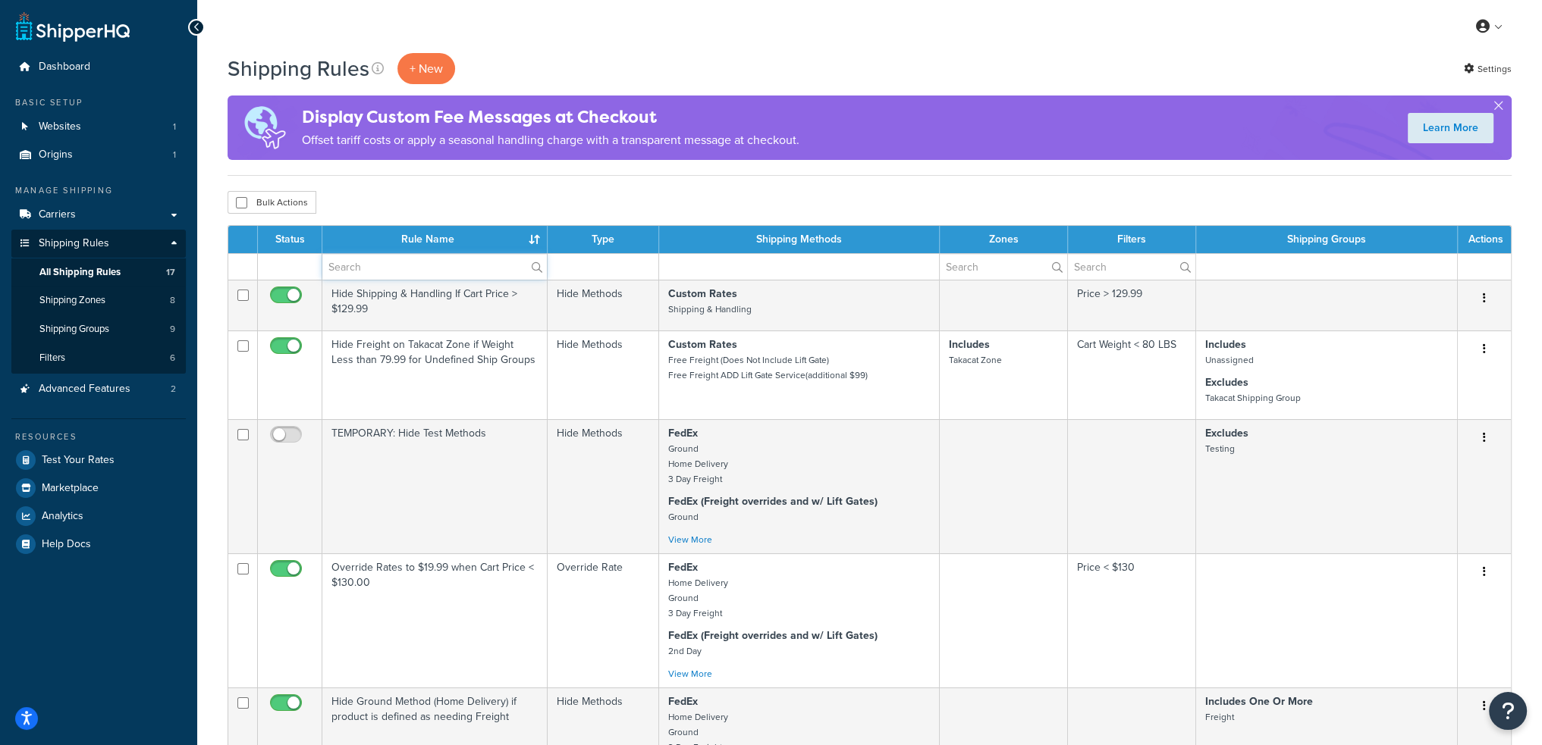
click at [391, 268] on input "text" at bounding box center [434, 267] width 224 height 26
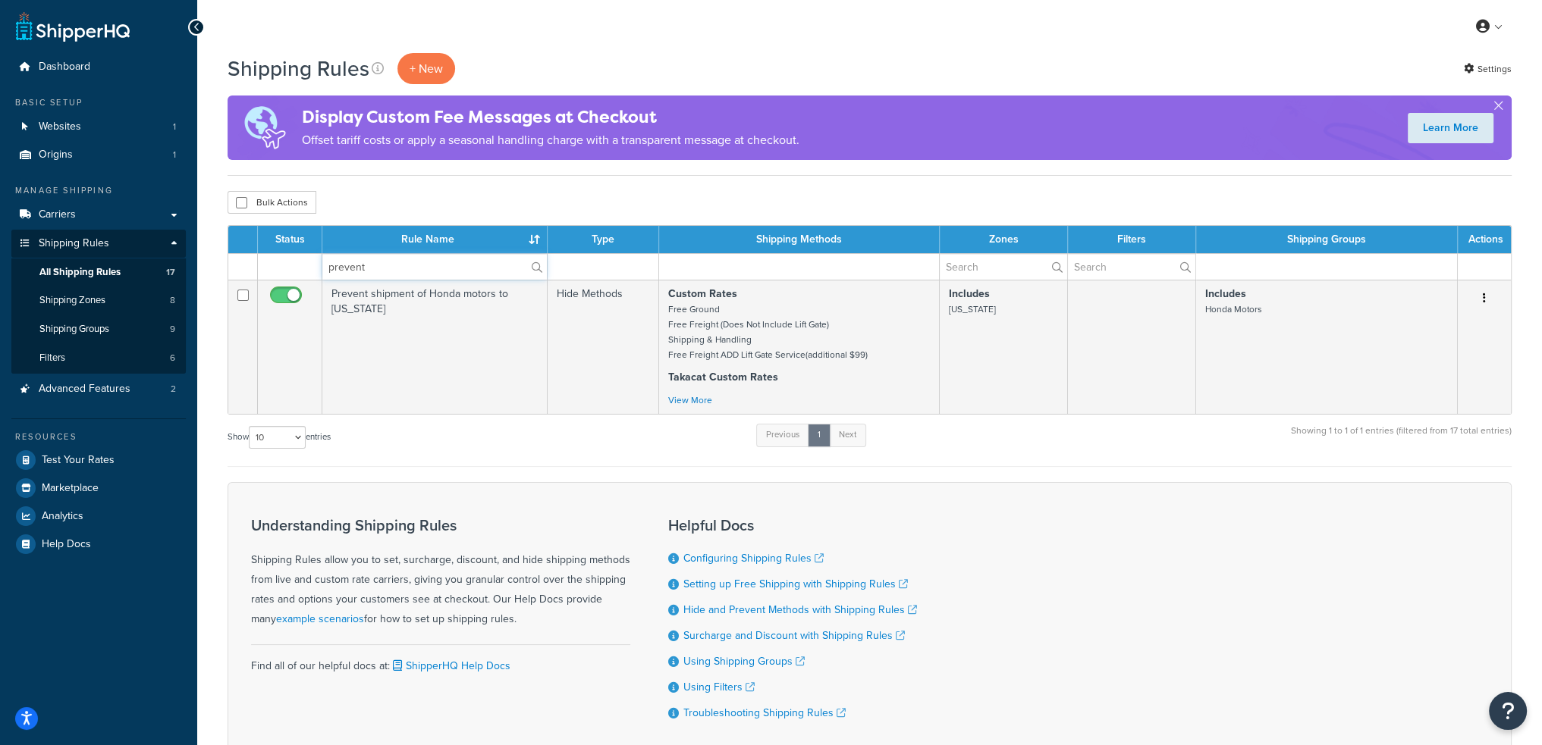
type input "prevent"
click at [520, 449] on div "Show 10 15 25 50 100 1000 entries Previous 1 Next Showing 1 to 1 of 1 entries (…" at bounding box center [870, 444] width 1284 height 45
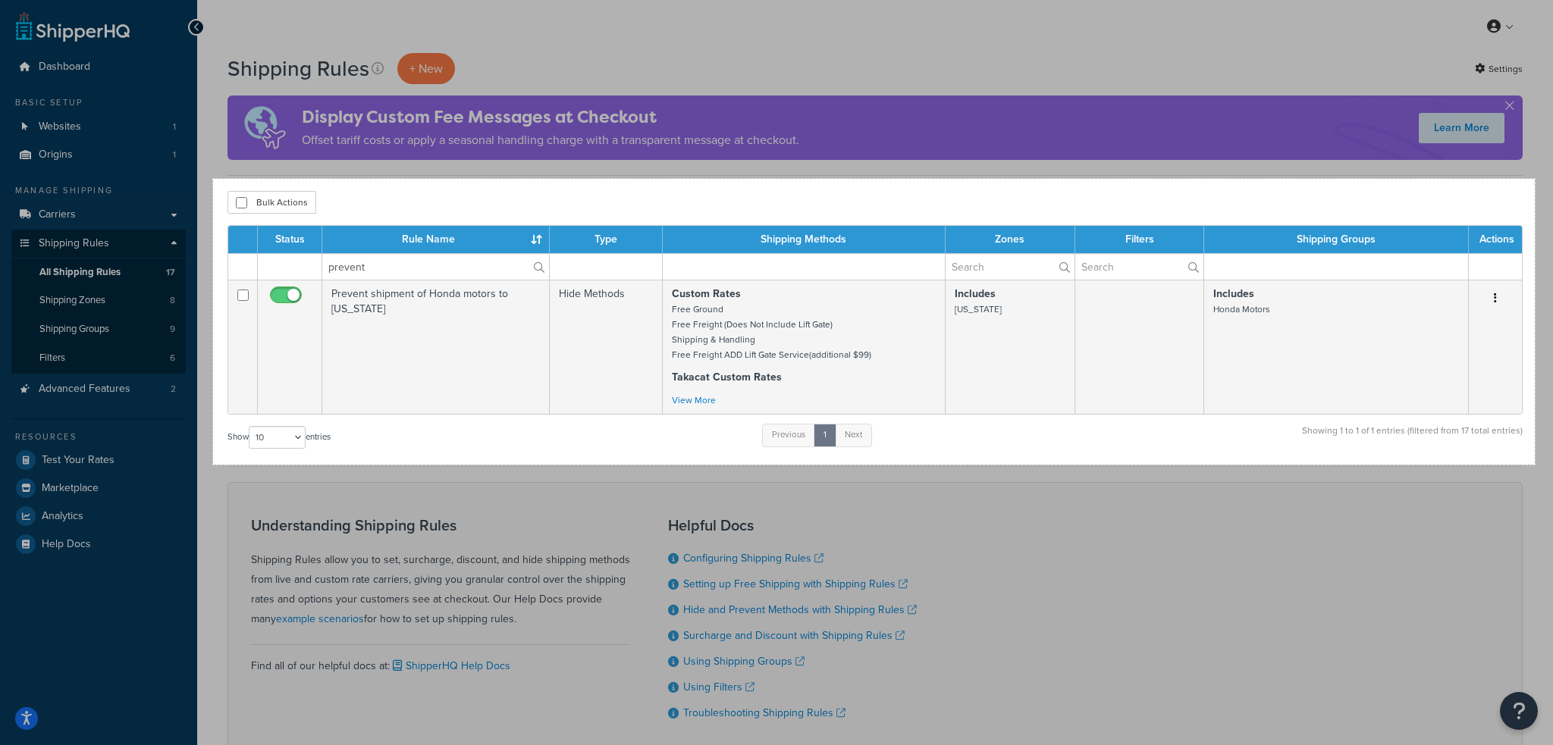
drag, startPoint x: 213, startPoint y: 179, endPoint x: 1535, endPoint y: 465, distance: 1352.4
click at [1535, 465] on div "1743 X 377" at bounding box center [776, 422] width 1553 height 844
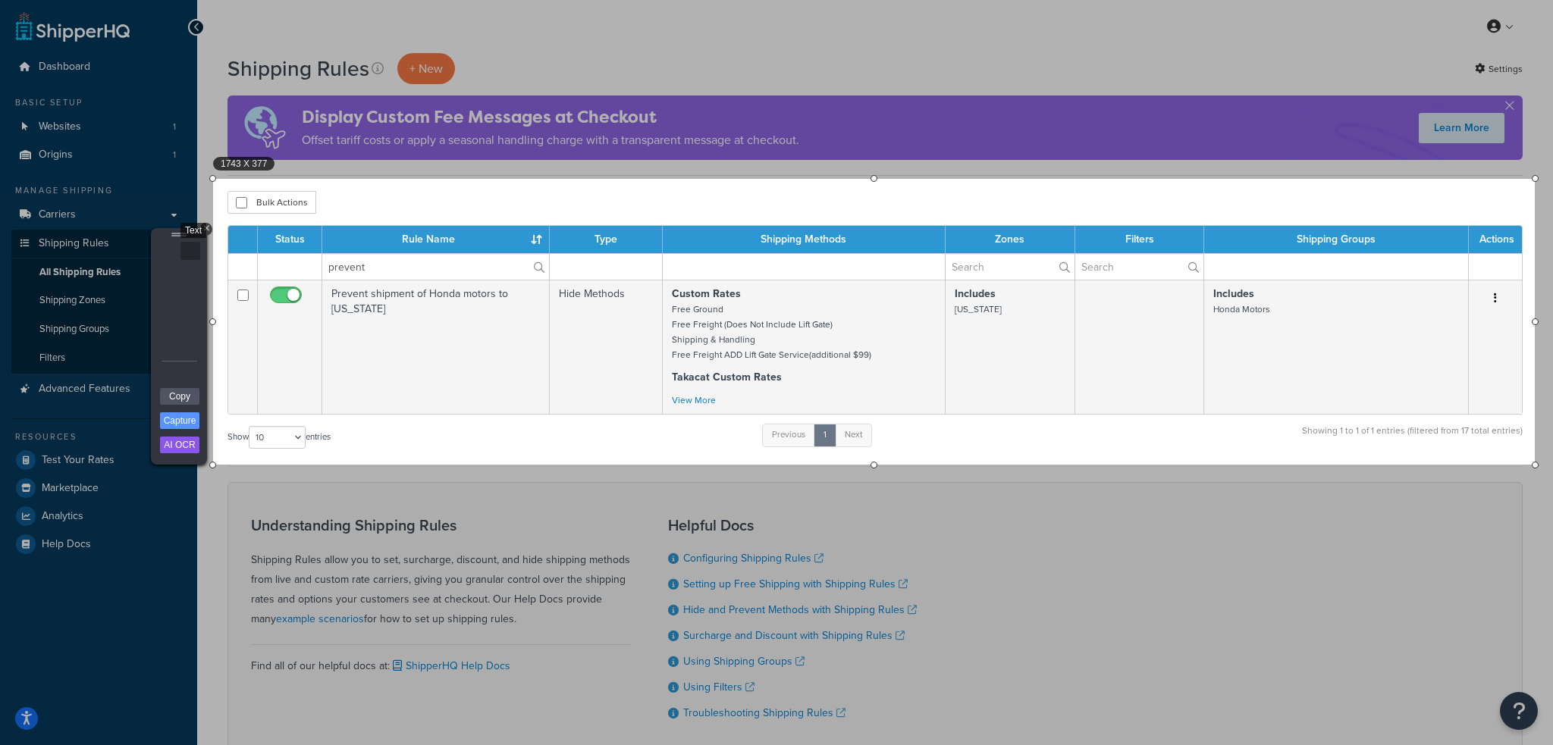
click at [190, 256] on div "Text" at bounding box center [190, 251] width 20 height 18
click at [171, 300] on div "Arrow" at bounding box center [168, 299] width 20 height 18
click at [186, 395] on link "Copy" at bounding box center [179, 396] width 39 height 17
